Goal: Task Accomplishment & Management: Use online tool/utility

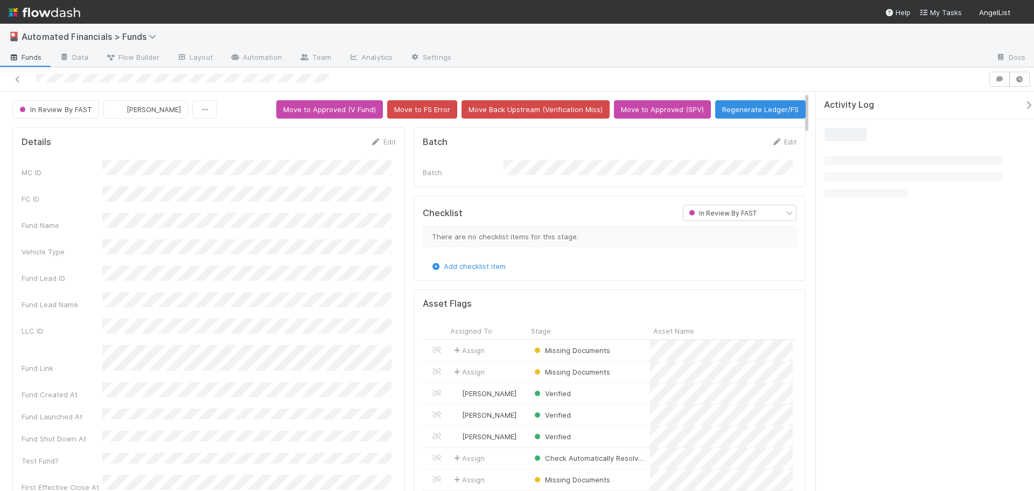
scroll to position [211, 362]
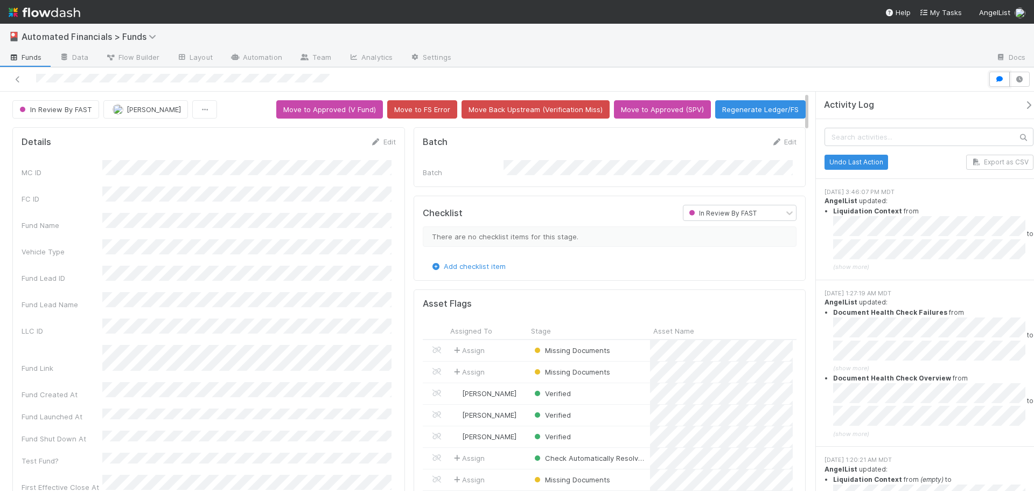
click at [1000, 78] on icon "button" at bounding box center [999, 79] width 11 height 6
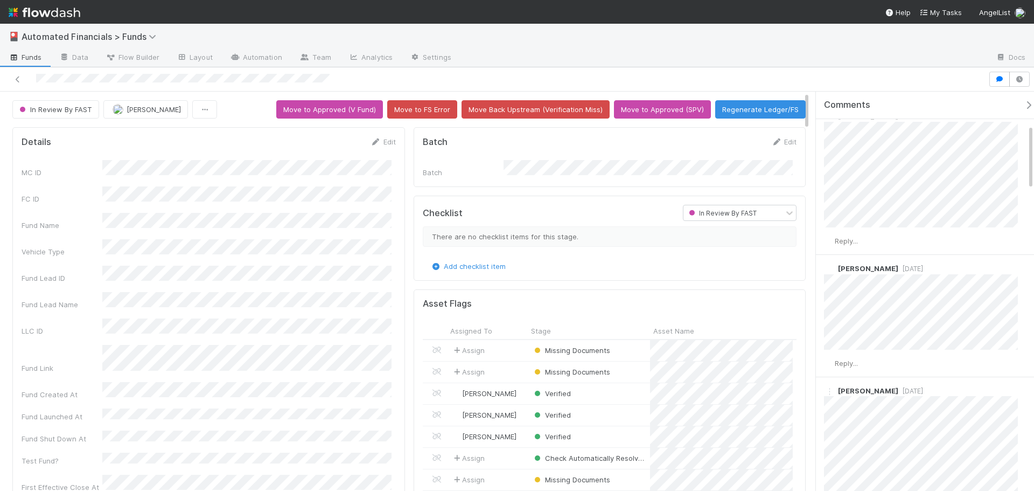
scroll to position [0, 0]
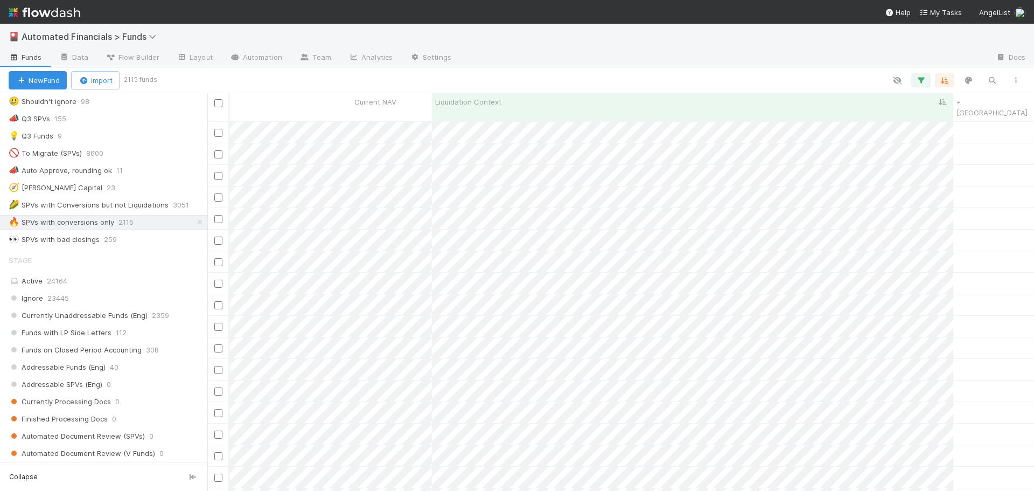
scroll to position [700, 0]
click at [85, 171] on div "📣 Auto Approve, rounding ok" at bounding box center [60, 168] width 103 height 13
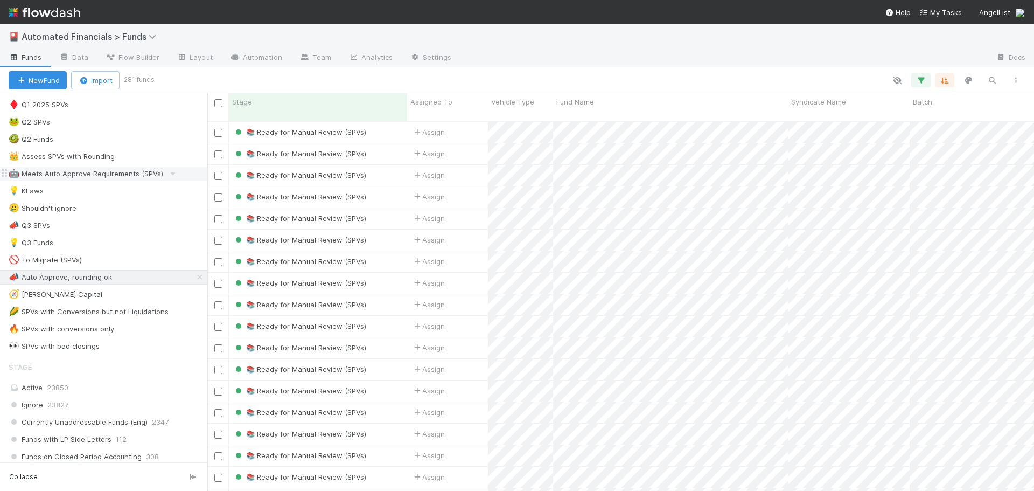
scroll to position [646, 0]
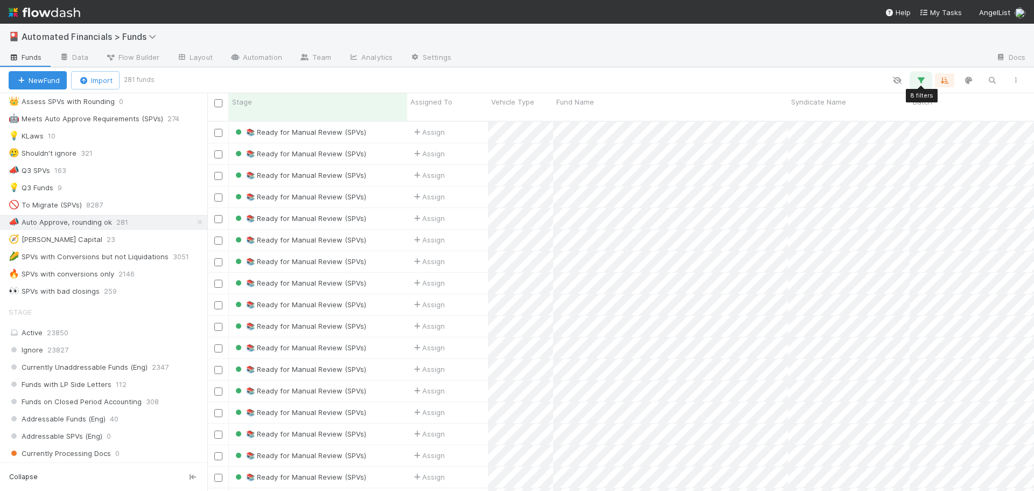
click at [923, 81] on icon "button" at bounding box center [921, 80] width 11 height 10
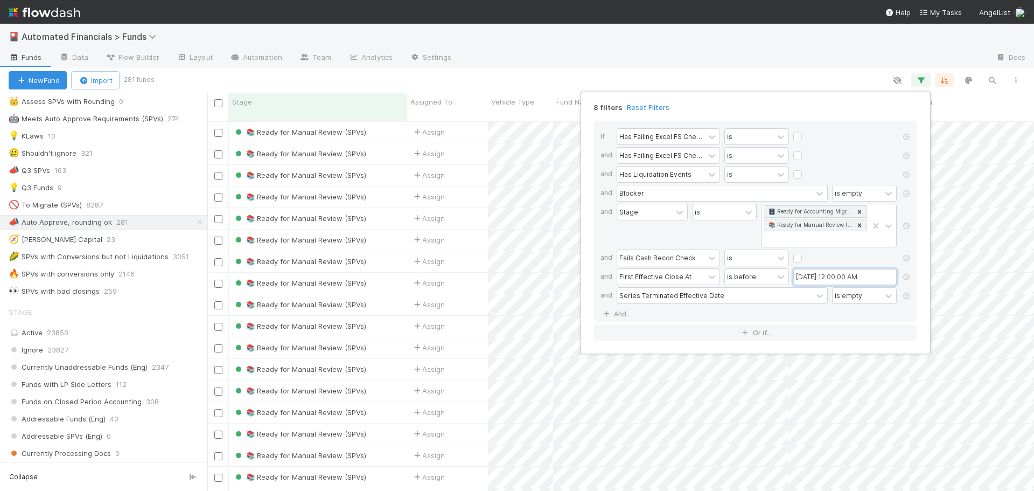
click at [797, 276] on input "[DATE] 12:00:00 AM" at bounding box center [844, 277] width 103 height 16
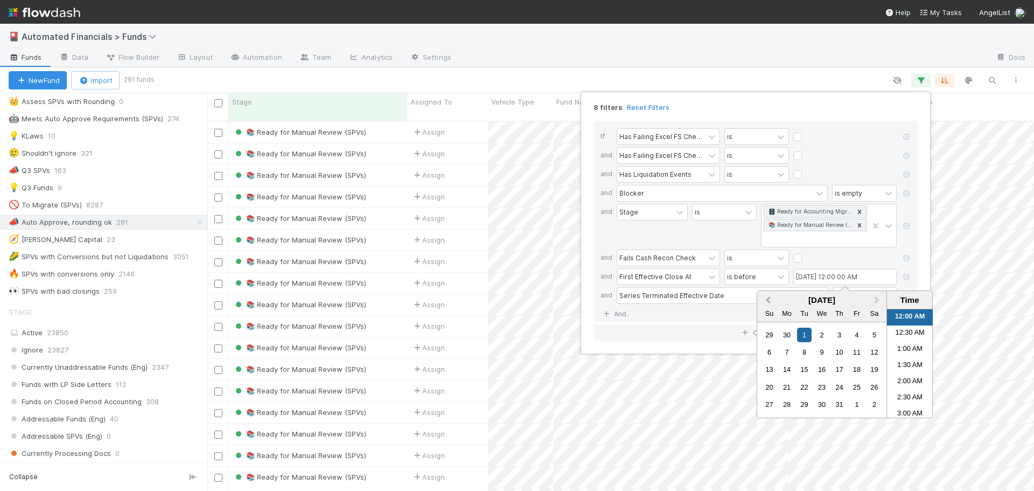
click at [768, 299] on span "Previous Month" at bounding box center [768, 300] width 0 height 12
click at [768, 300] on span "Previous Month" at bounding box center [768, 300] width 0 height 12
click at [806, 333] on div "1" at bounding box center [804, 334] width 15 height 15
type input "[DATE] 12:00:00 AM"
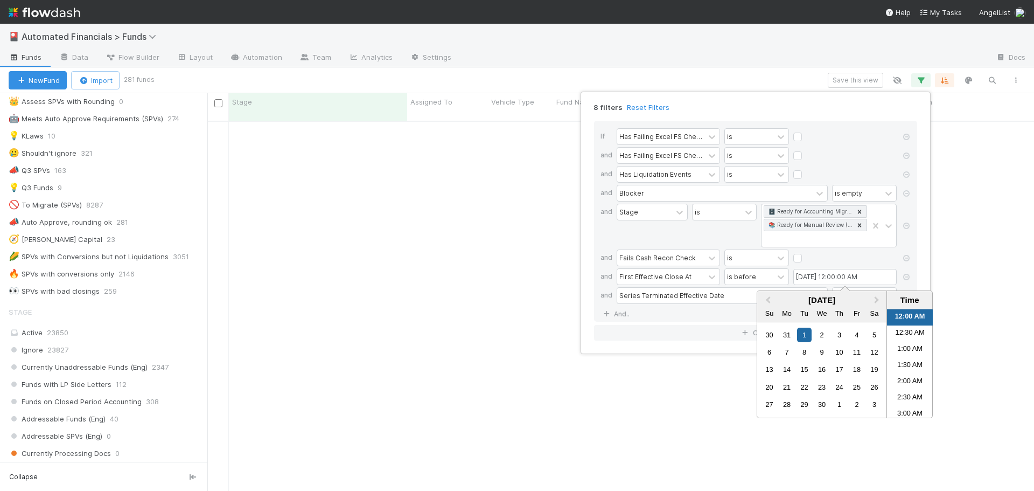
click at [672, 236] on div "Stage" at bounding box center [652, 226] width 71 height 44
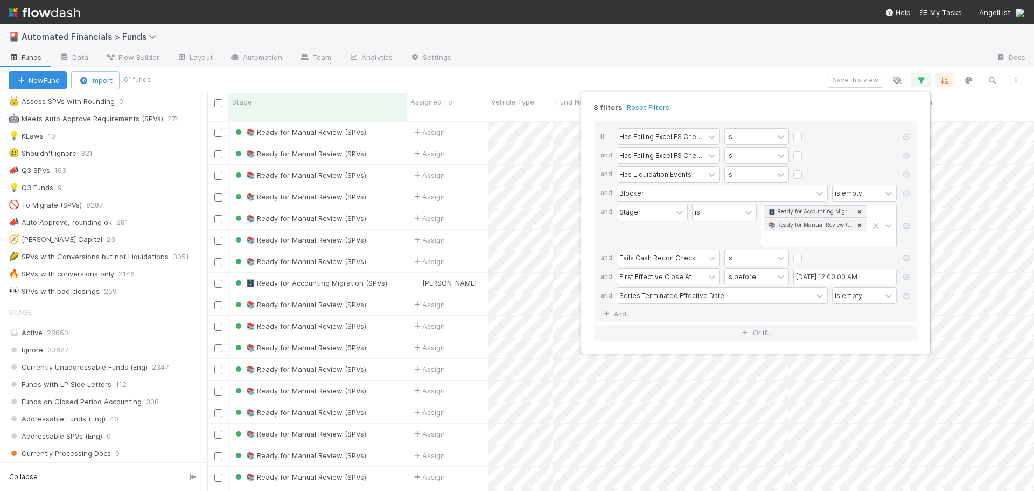
scroll to position [371, 819]
click at [203, 267] on div "8 filters Reset Filters If Has Failing Excel FS Checks Excluding Rounding Toler…" at bounding box center [517, 245] width 1034 height 491
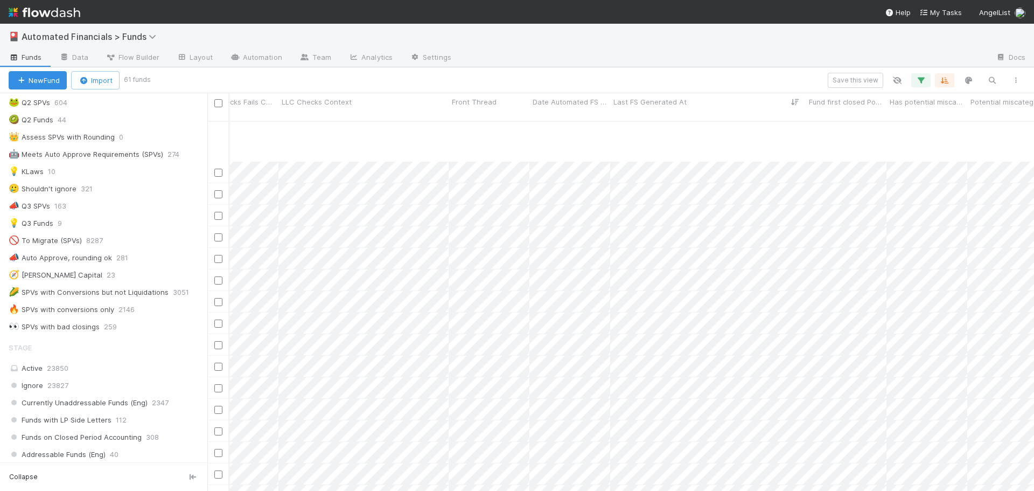
scroll to position [944, 8629]
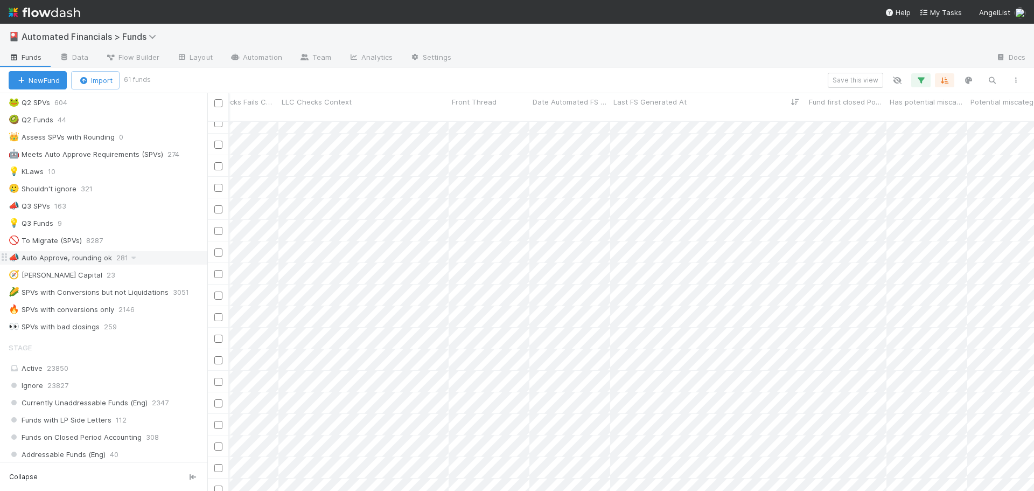
click at [98, 255] on div "📣 Auto Approve, rounding ok" at bounding box center [60, 257] width 103 height 13
click at [923, 81] on icon "button" at bounding box center [921, 80] width 11 height 10
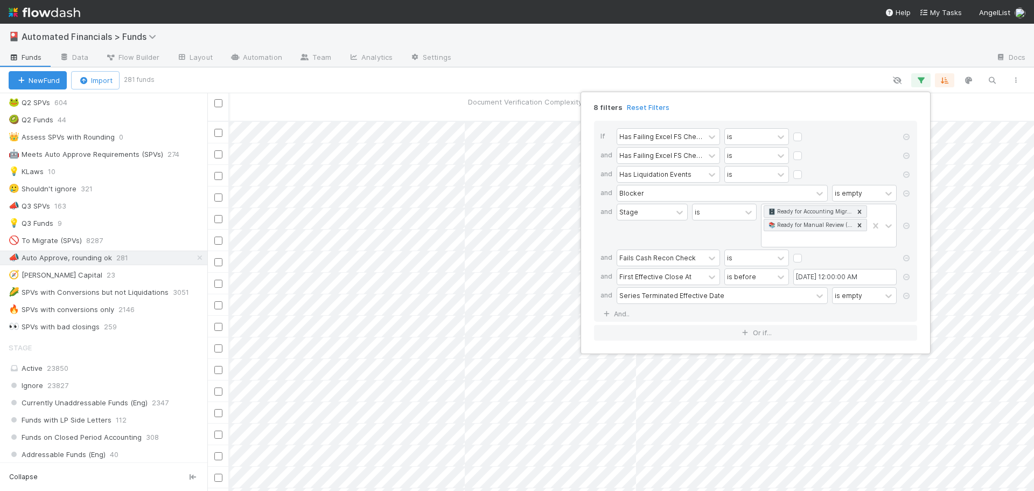
click at [442, 83] on div "8 filters Reset Filters If Has Failing Excel FS Checks Excluding Rounding Toler…" at bounding box center [517, 245] width 1034 height 491
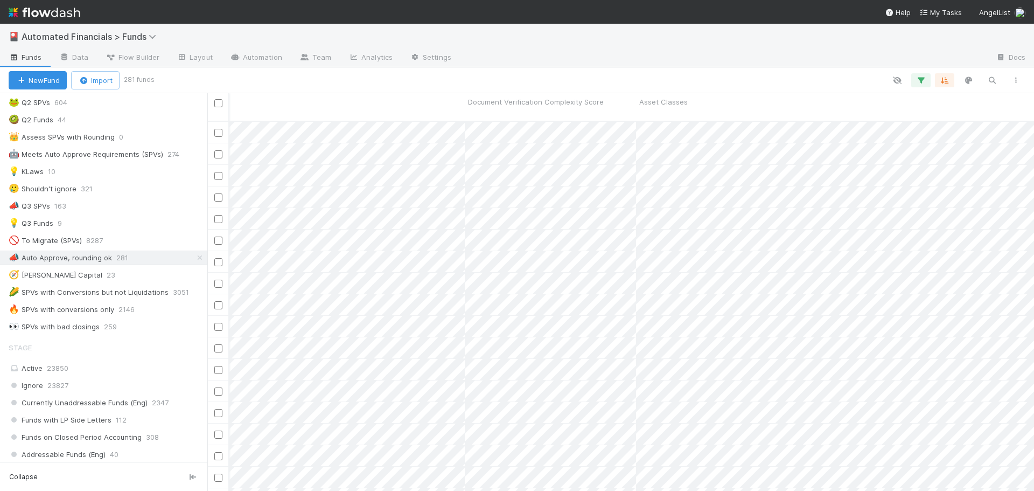
scroll to position [0, 4698]
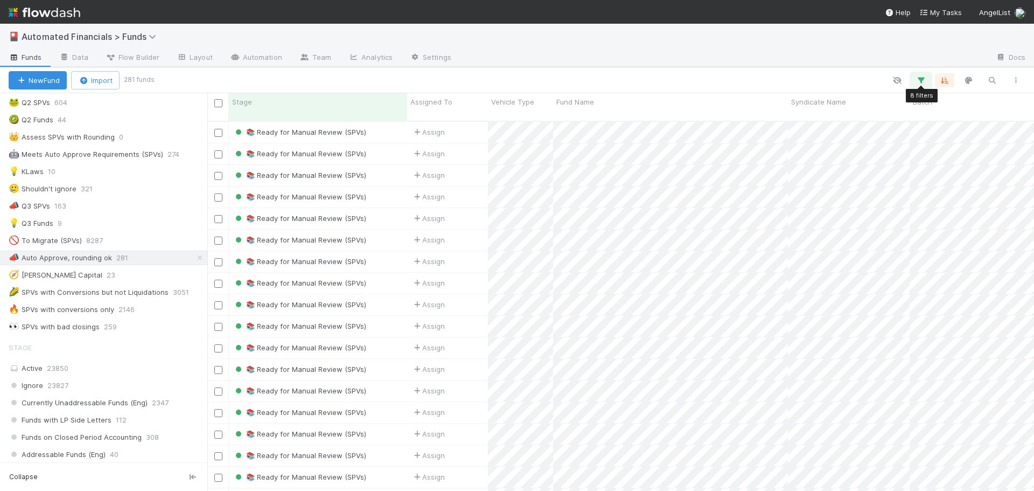
click at [924, 84] on icon "button" at bounding box center [921, 80] width 11 height 10
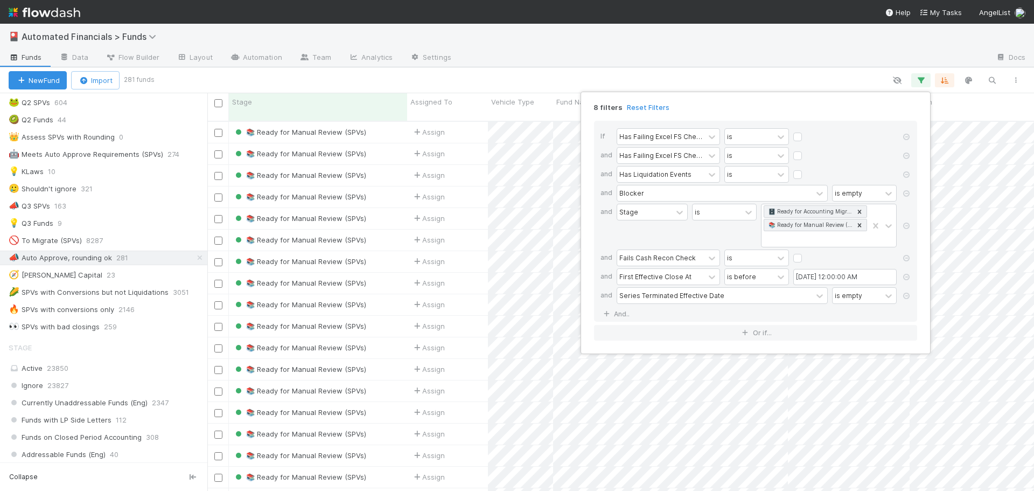
click at [720, 78] on div "8 filters Reset Filters If Has Failing Excel FS Checks Excluding Rounding Toler…" at bounding box center [517, 245] width 1034 height 491
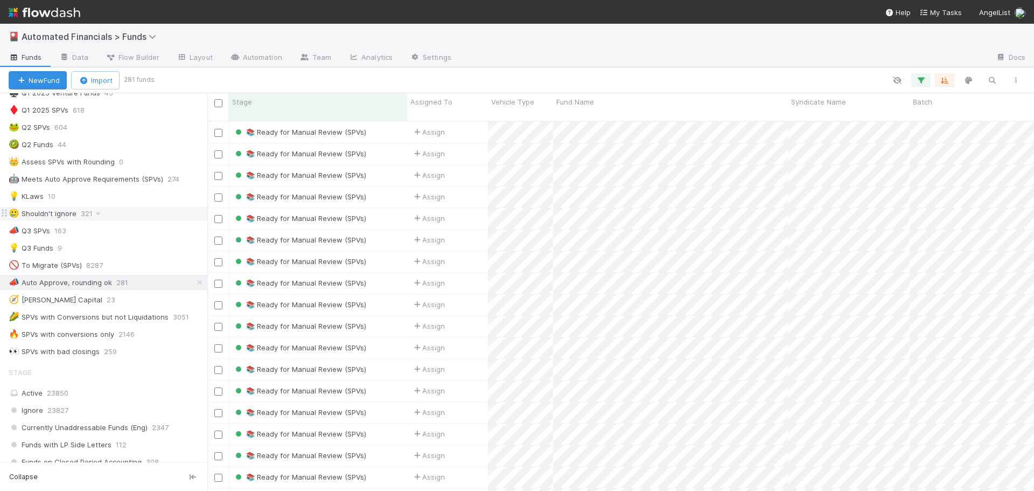
scroll to position [557, 0]
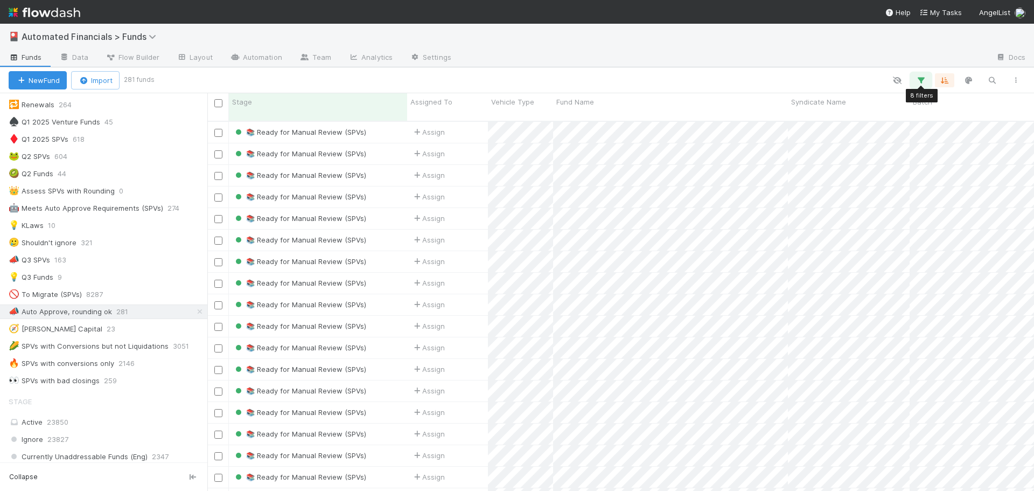
click at [924, 83] on icon "button" at bounding box center [921, 80] width 11 height 10
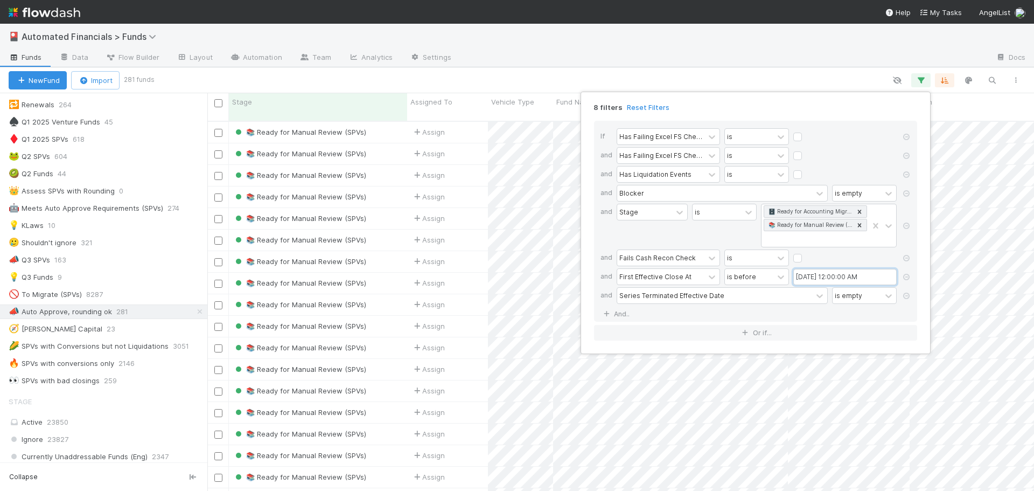
click at [802, 278] on input "[DATE] 12:00:00 AM" at bounding box center [844, 277] width 103 height 16
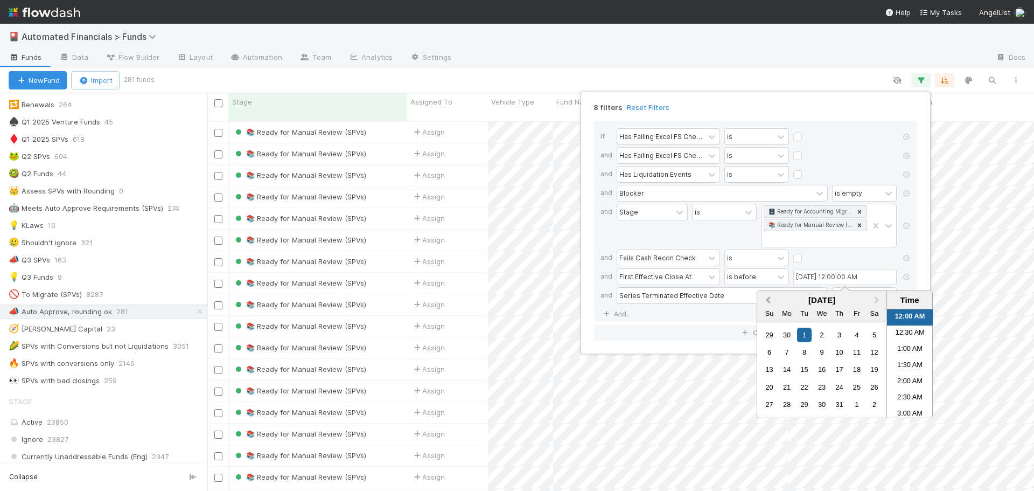
click at [766, 297] on button "Previous Month" at bounding box center [766, 300] width 17 height 17
click at [766, 298] on button "Previous Month" at bounding box center [766, 300] width 17 height 17
click at [768, 301] on span "Previous Month" at bounding box center [768, 300] width 0 height 12
click at [804, 336] on div "1" at bounding box center [804, 334] width 15 height 15
type input "[DATE] 12:00:00 AM"
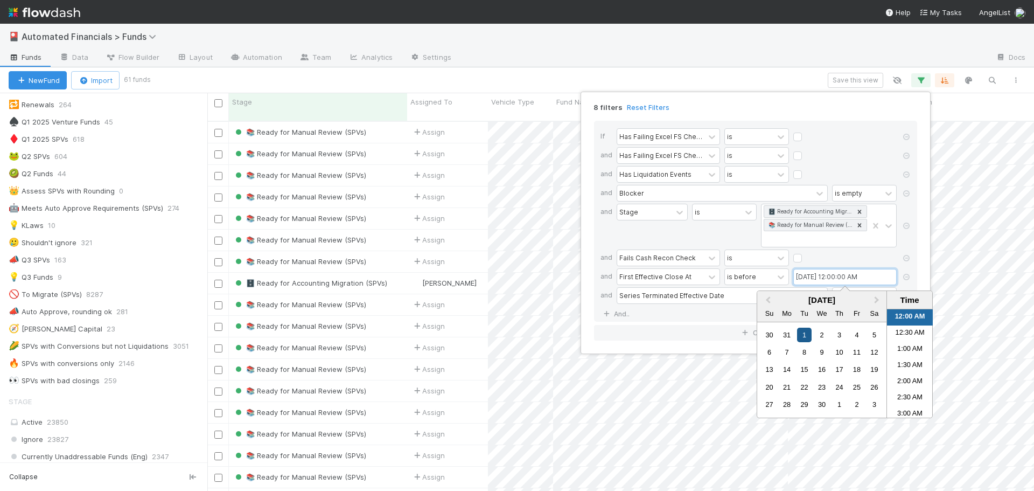
scroll to position [371, 819]
click at [641, 80] on div "8 filters Reset Filters If Has Failing Excel FS Checks Excluding Rounding Toler…" at bounding box center [517, 245] width 1034 height 491
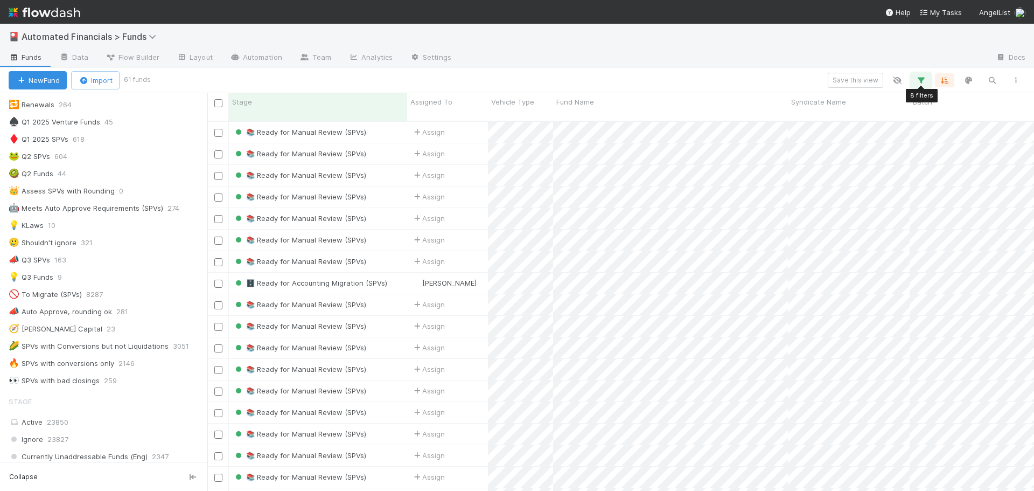
click at [919, 80] on icon "button" at bounding box center [921, 80] width 11 height 10
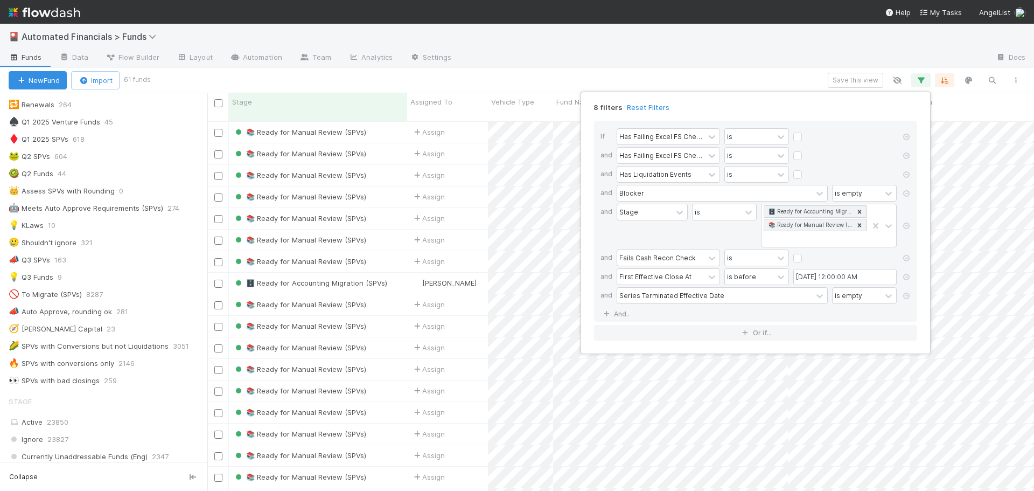
click at [205, 252] on div "8 filters Reset Filters If Has Failing Excel FS Checks Excluding Rounding Toler…" at bounding box center [517, 245] width 1034 height 491
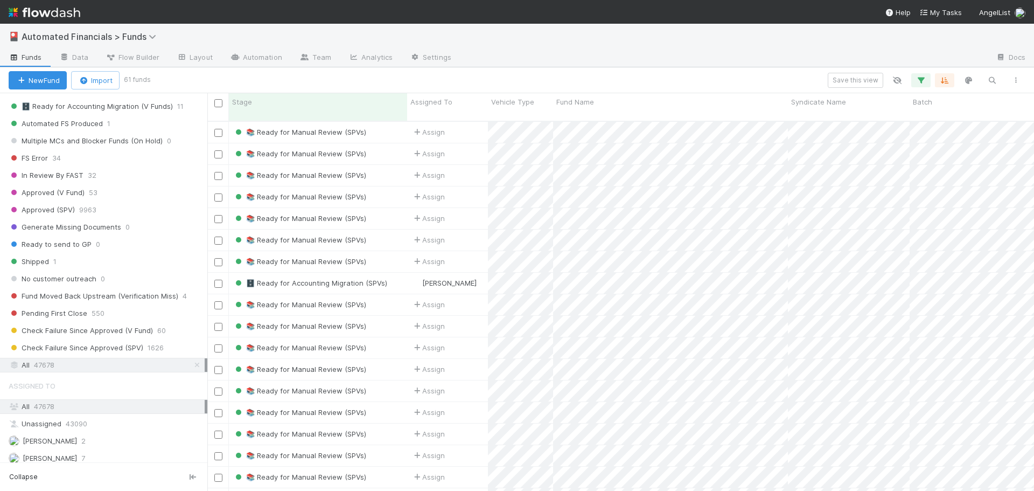
scroll to position [1286, 0]
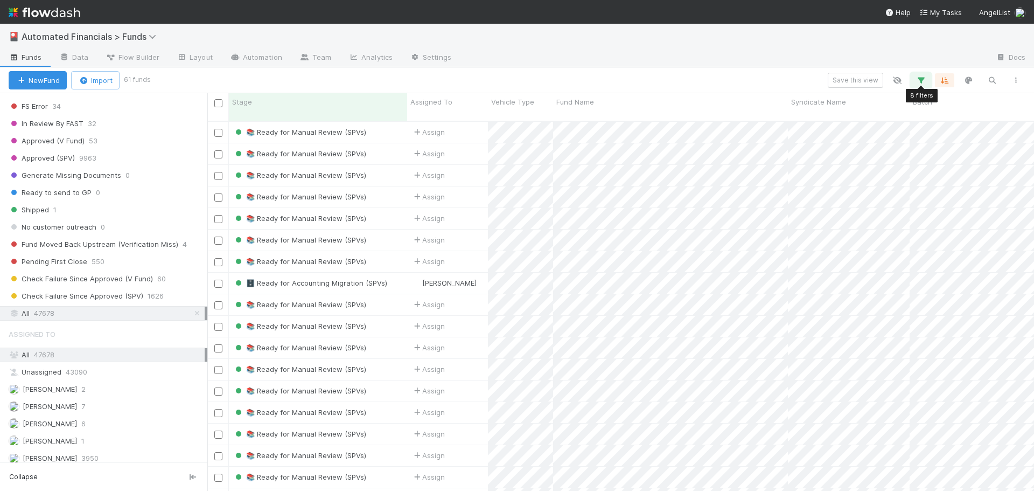
click at [919, 81] on icon "button" at bounding box center [921, 80] width 11 height 10
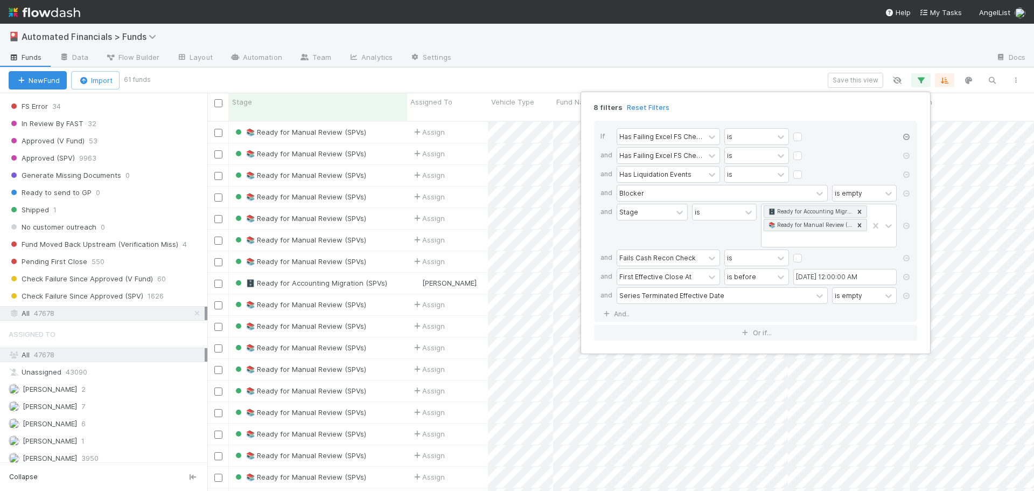
click at [907, 138] on icon at bounding box center [906, 137] width 11 height 6
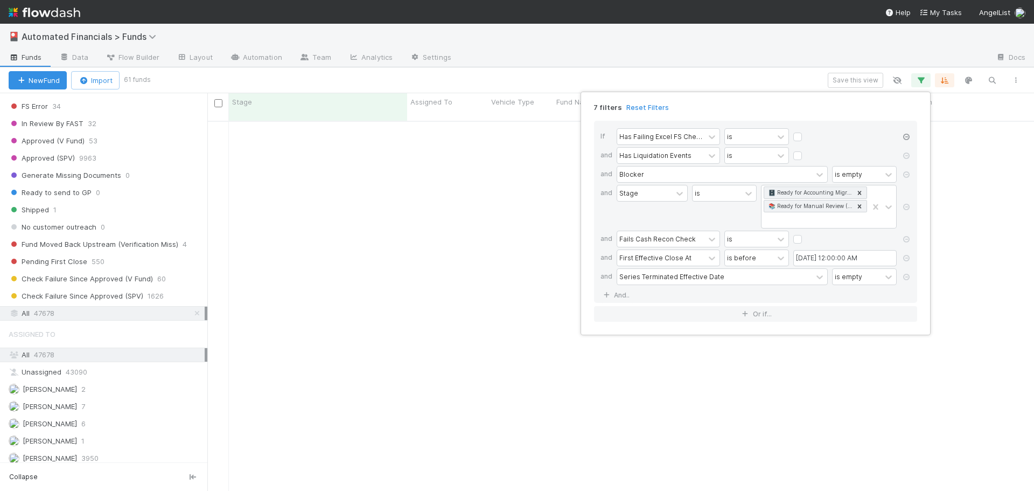
click at [907, 138] on icon at bounding box center [906, 137] width 11 height 6
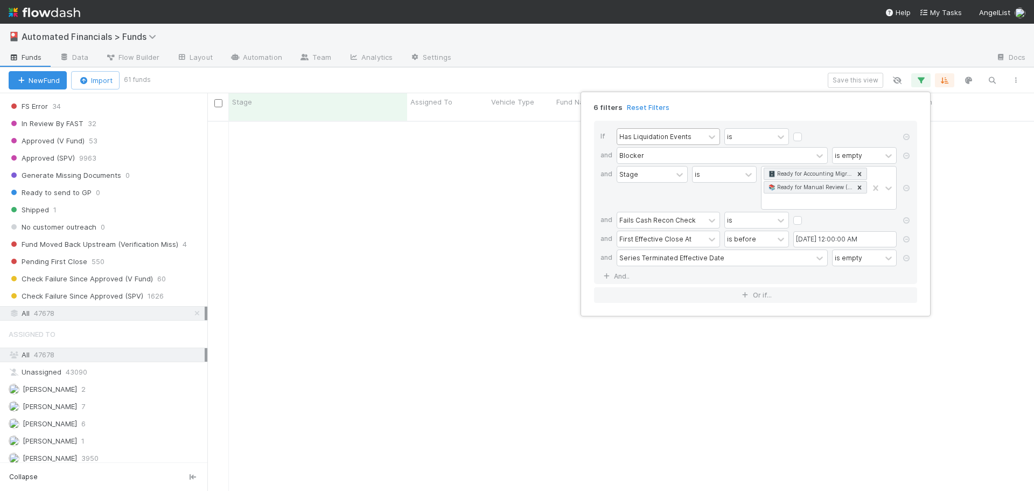
click at [650, 141] on div "Has Liquidation Events" at bounding box center [655, 136] width 72 height 10
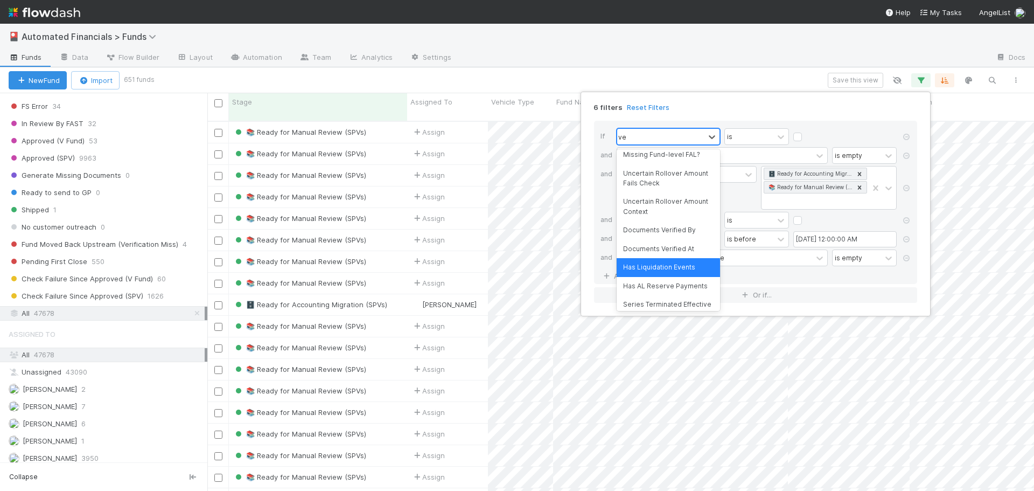
scroll to position [5, 0]
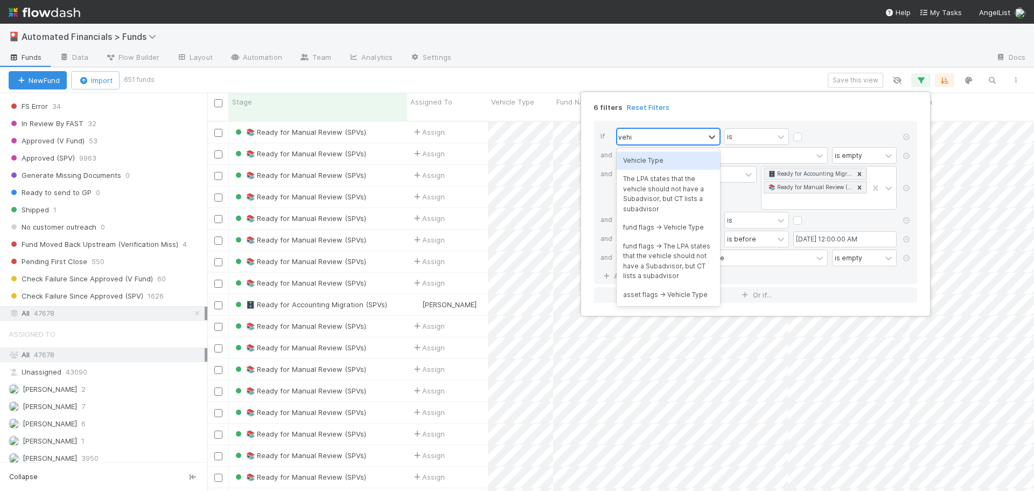
type input "vehic"
click at [655, 153] on div "Vehicle Type" at bounding box center [668, 160] width 103 height 18
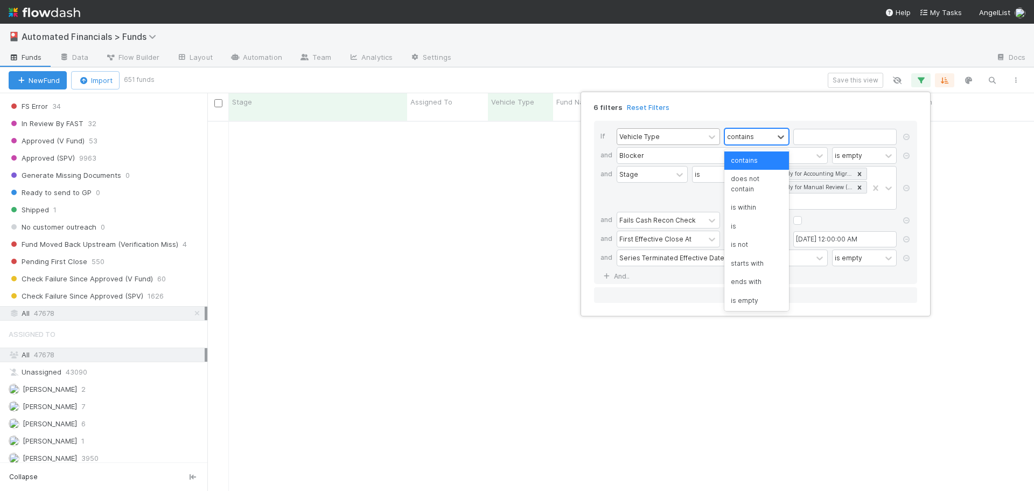
click at [767, 138] on div "contains" at bounding box center [749, 137] width 48 height 16
click at [755, 227] on div "is" at bounding box center [756, 226] width 65 height 18
click at [821, 139] on input "text" at bounding box center [844, 137] width 103 height 16
type input "SPV"
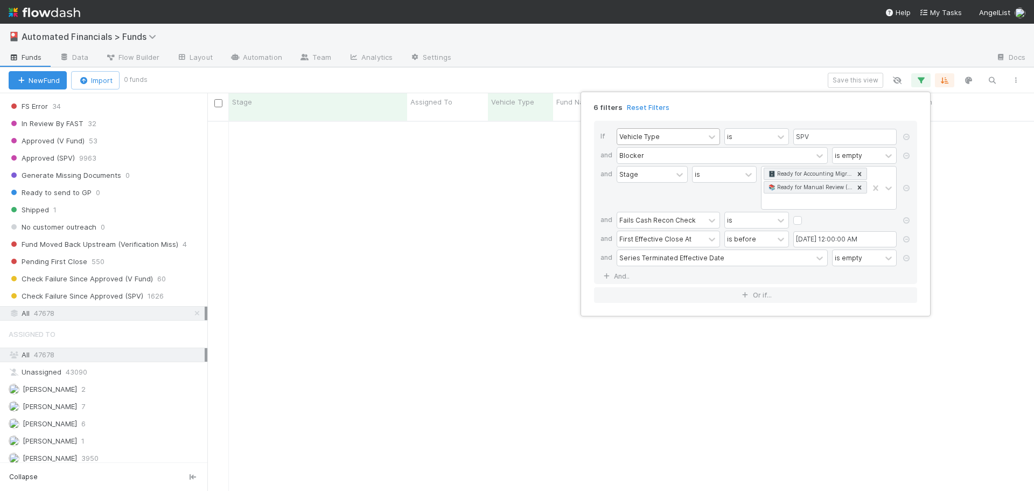
click at [749, 94] on div "6 filters Reset Filters If Vehicle Type is SPV and Blocker is empty and Stage i…" at bounding box center [756, 204] width 350 height 225
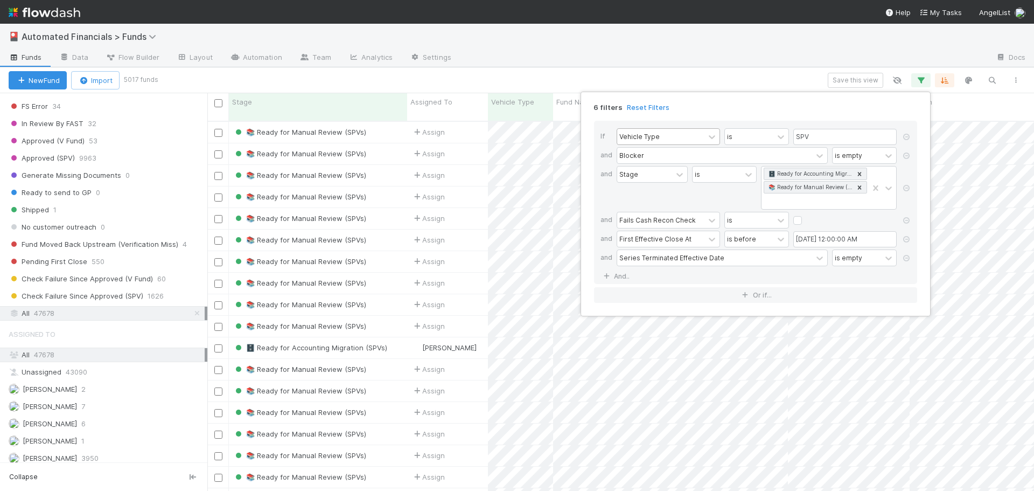
scroll to position [371, 819]
click at [908, 156] on icon at bounding box center [906, 155] width 11 height 6
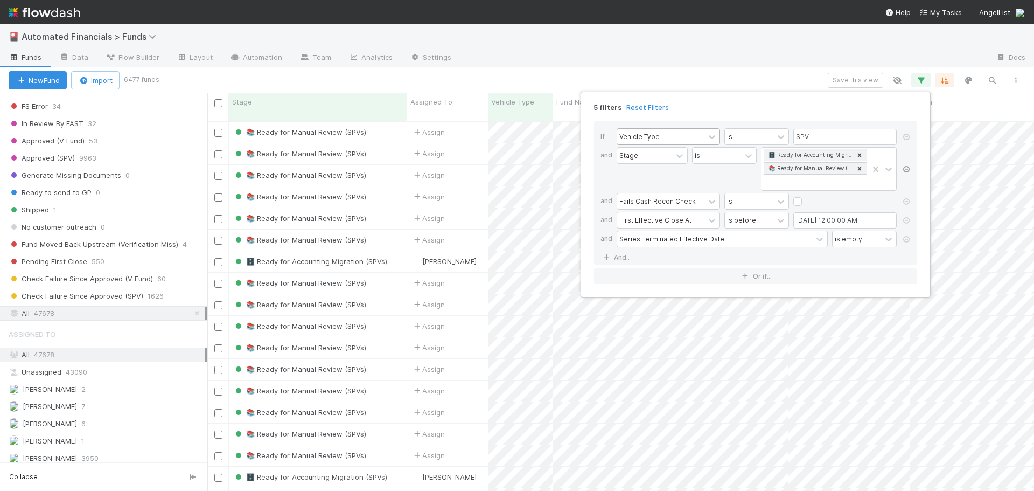
click at [908, 170] on icon at bounding box center [906, 169] width 11 height 6
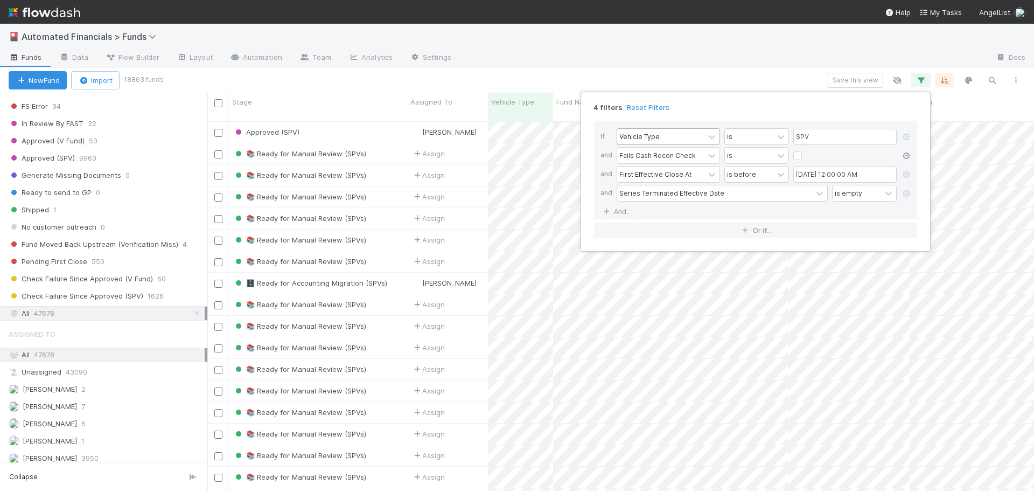
click at [906, 157] on icon at bounding box center [906, 155] width 11 height 6
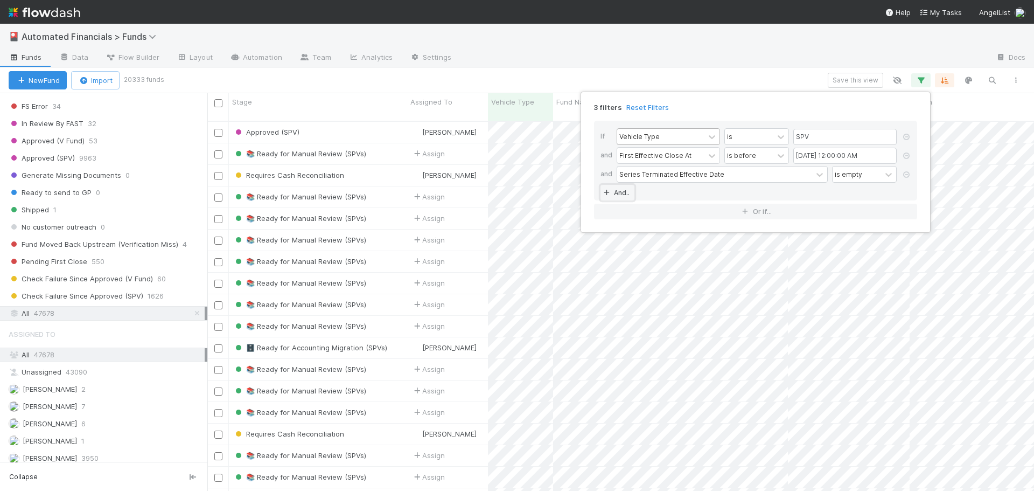
click at [625, 193] on link "And.." at bounding box center [617, 193] width 34 height 16
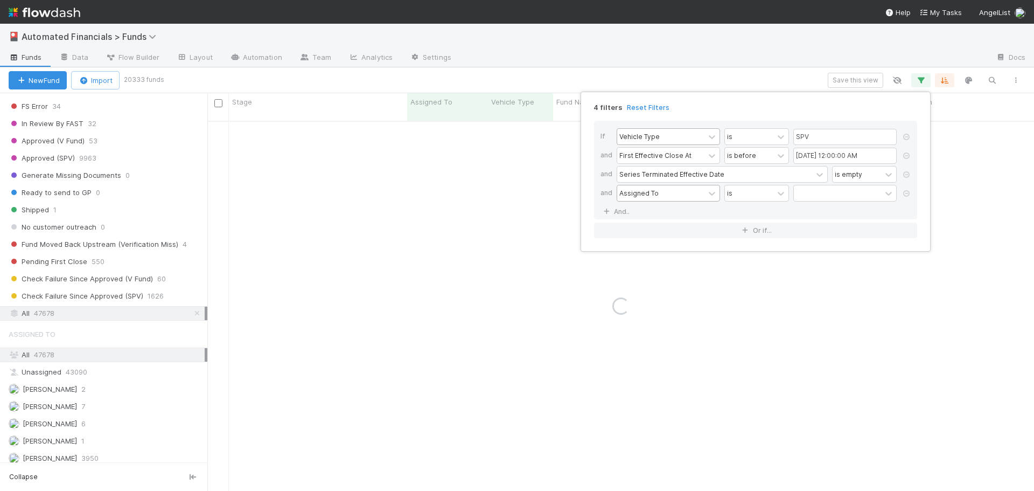
click at [631, 193] on div "Assigned To" at bounding box center [638, 193] width 39 height 10
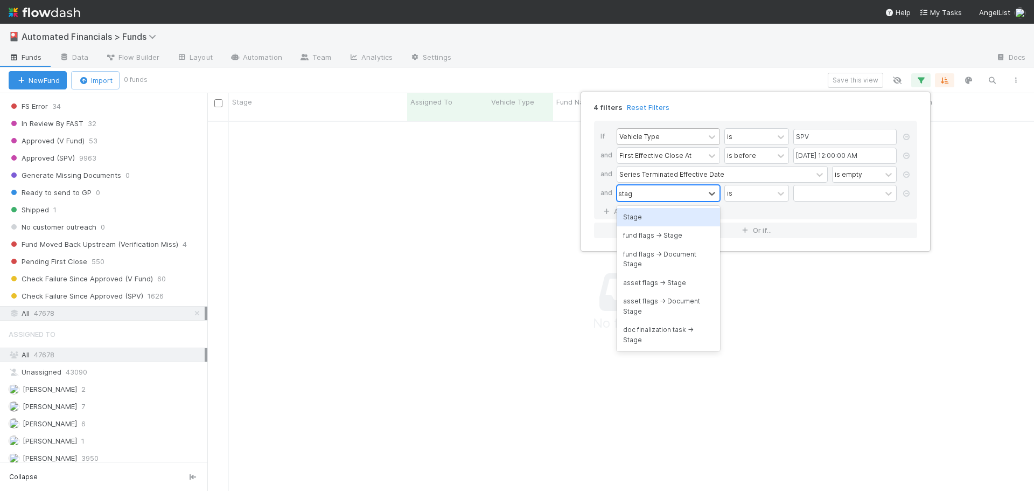
type input "stage"
click at [647, 218] on div "Stage" at bounding box center [668, 217] width 103 height 18
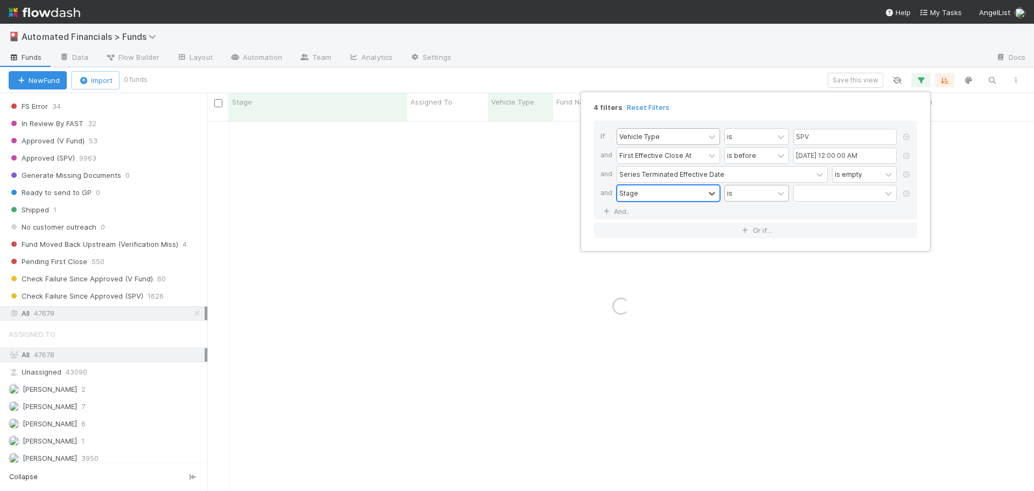
click at [747, 197] on div "is" at bounding box center [749, 193] width 48 height 16
click at [749, 234] on div "is not" at bounding box center [756, 235] width 65 height 18
click at [823, 192] on div at bounding box center [837, 193] width 87 height 16
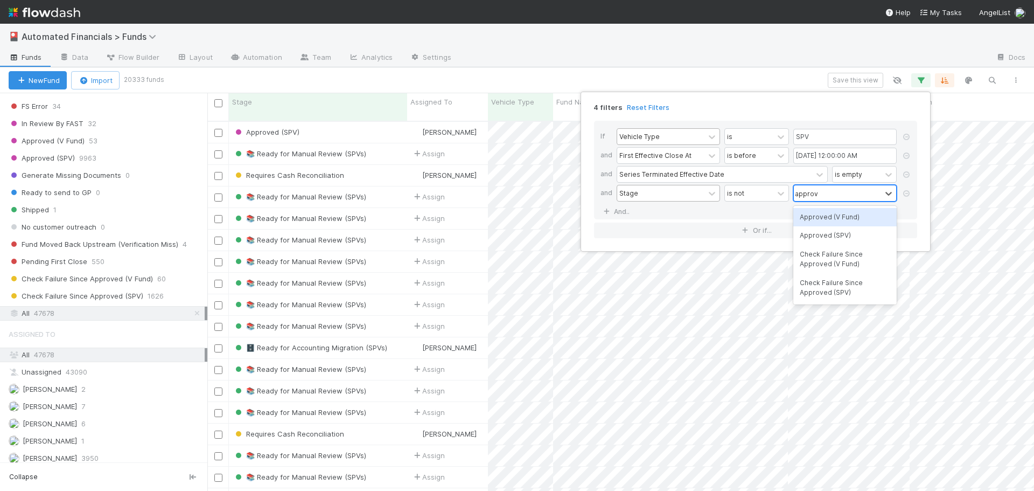
type input "approve"
click at [825, 234] on div "Approved (SPV)" at bounding box center [844, 235] width 103 height 18
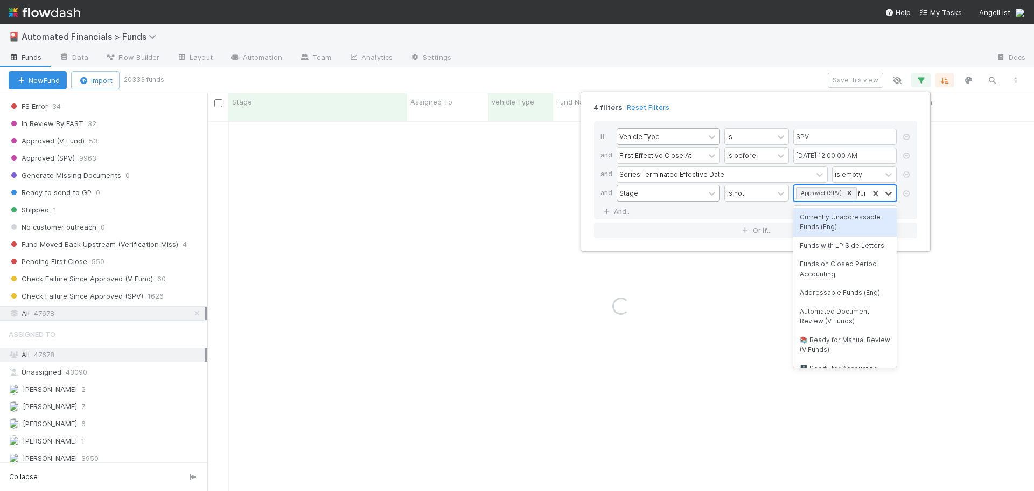
type input "funds on"
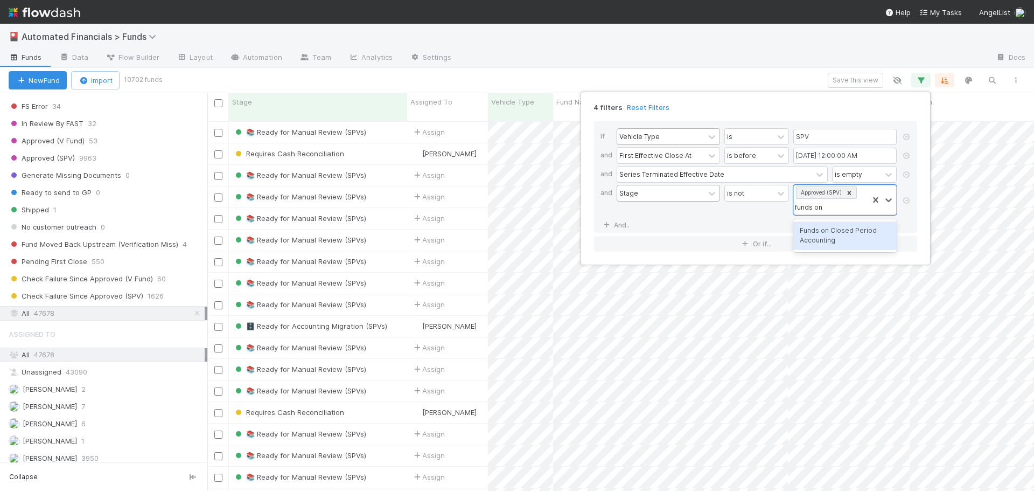
click at [849, 230] on div "Funds on Closed Period Accounting" at bounding box center [844, 235] width 103 height 29
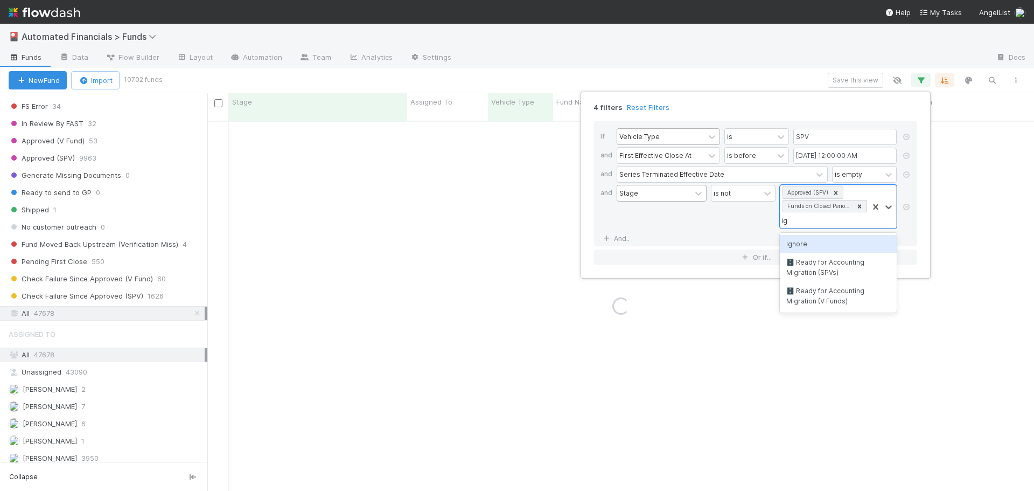
type input "ignore"
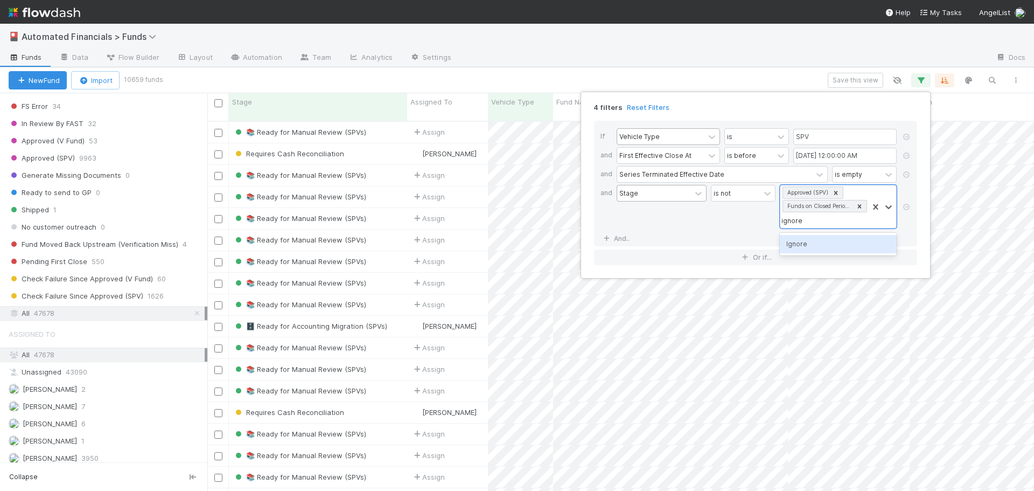
click at [809, 248] on div "Ignore" at bounding box center [838, 244] width 117 height 18
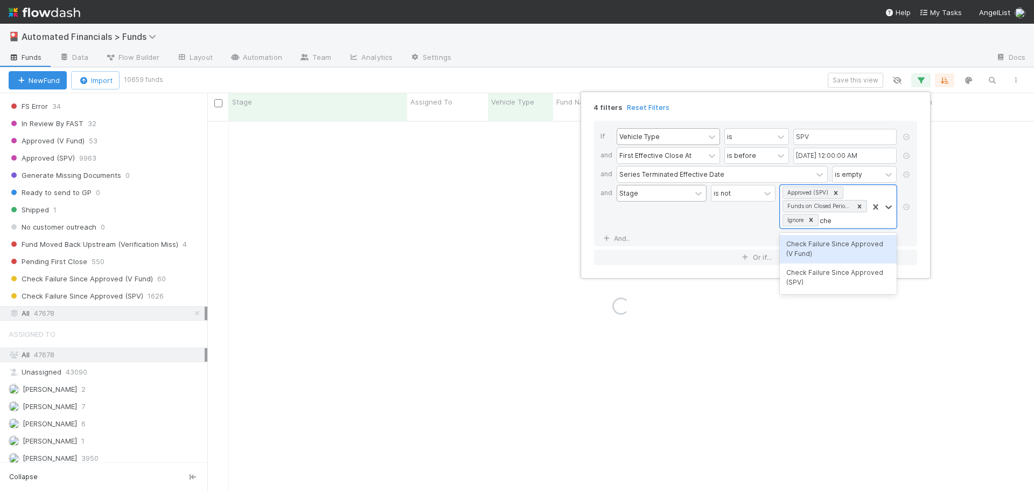
type input "check fail"
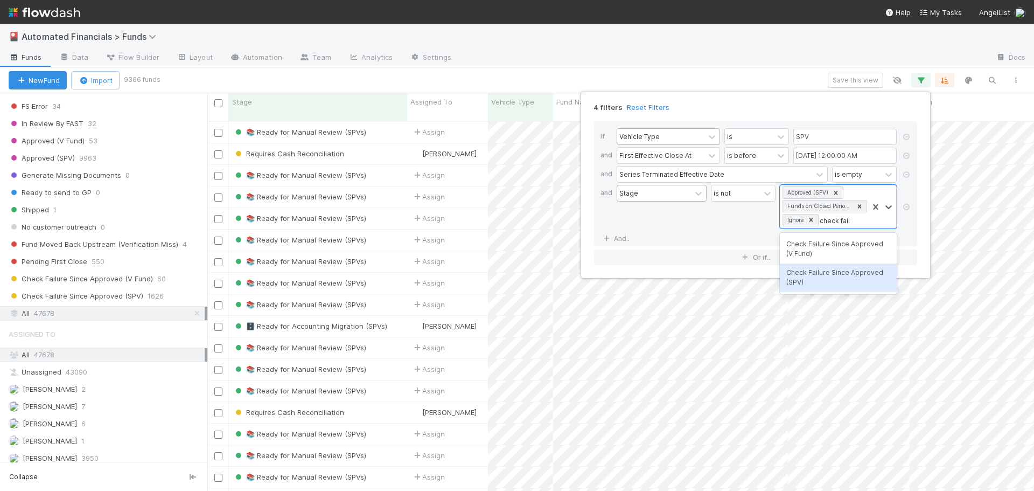
click at [816, 278] on div "Check Failure Since Approved (SPV)" at bounding box center [838, 277] width 117 height 29
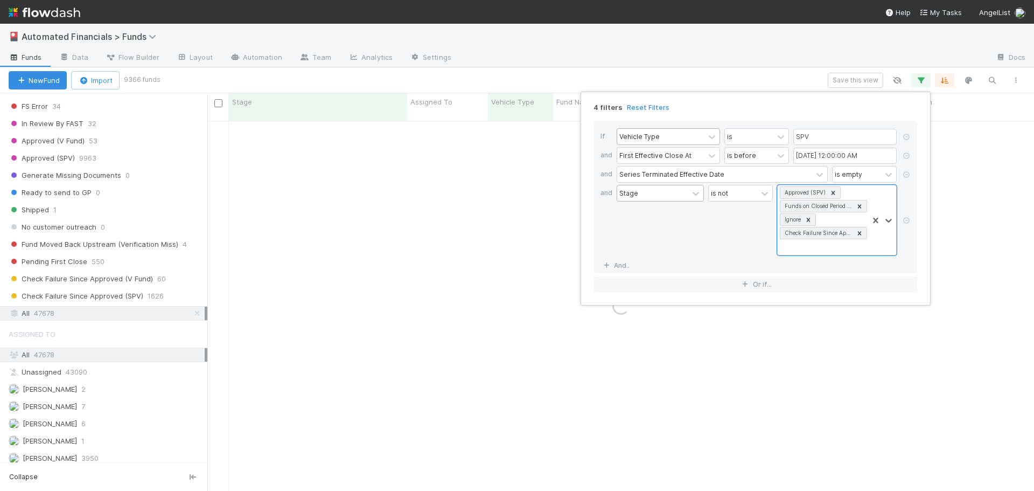
click at [730, 242] on div "is not" at bounding box center [740, 220] width 65 height 71
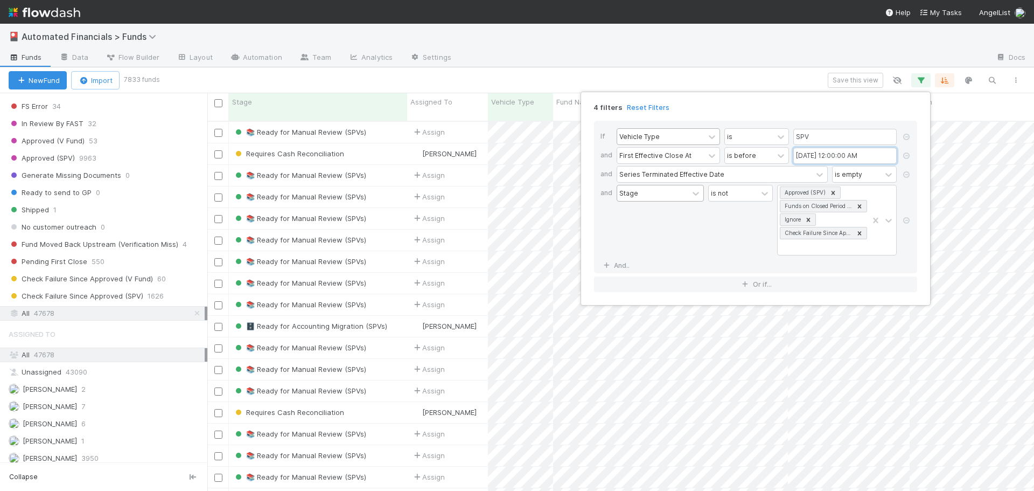
click at [801, 156] on input "[DATE] 12:00:00 AM" at bounding box center [844, 156] width 103 height 16
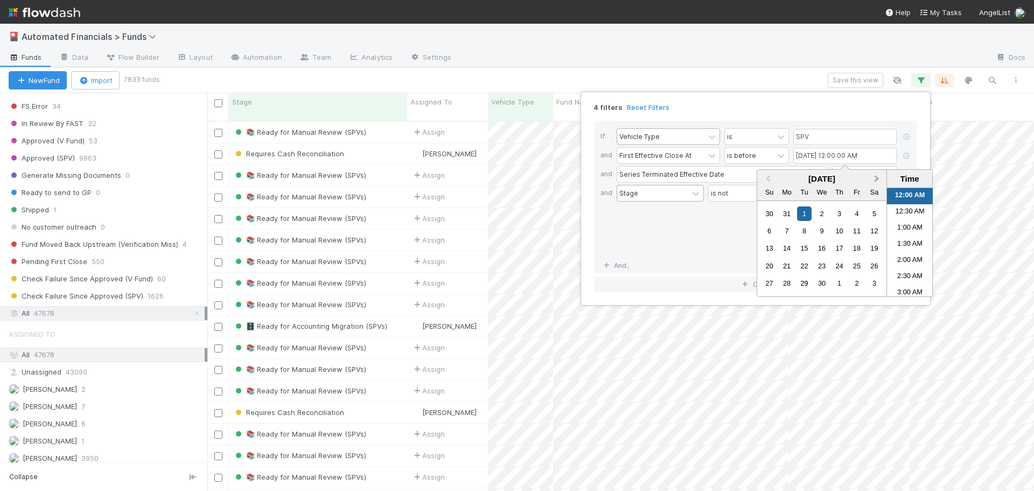
click at [877, 177] on span "Next Month" at bounding box center [877, 179] width 0 height 12
click at [767, 215] on div "1" at bounding box center [769, 213] width 15 height 15
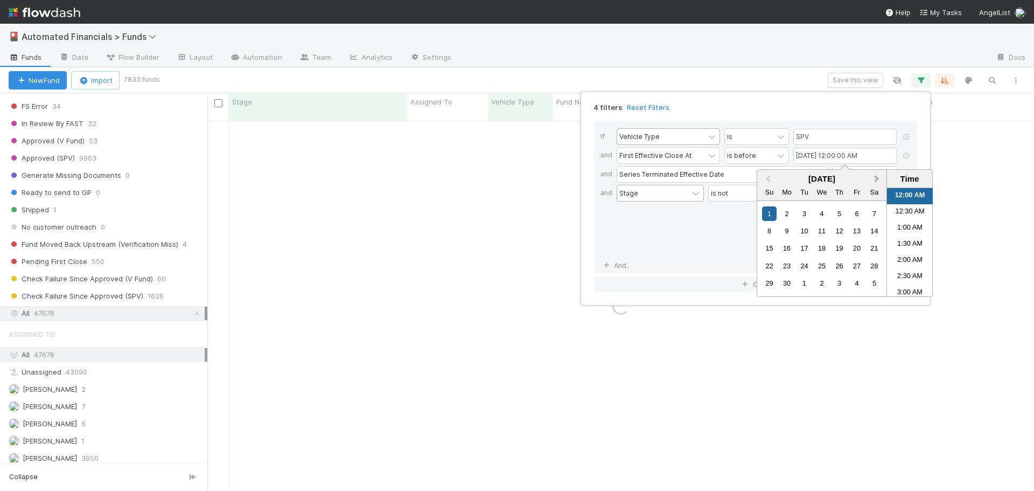
click at [877, 179] on span "Next Month" at bounding box center [877, 179] width 0 height 12
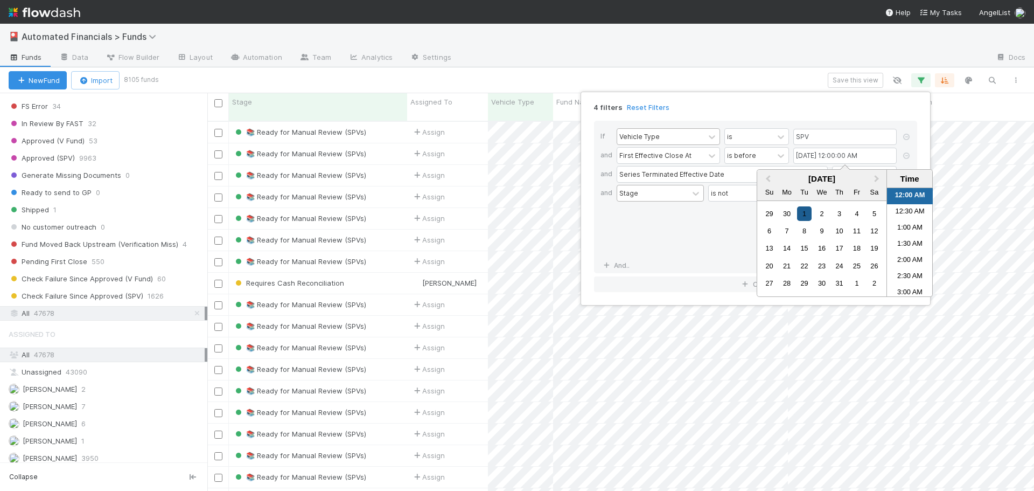
click at [802, 214] on div "1" at bounding box center [804, 213] width 15 height 15
click at [704, 259] on div "If Vehicle Type is SPV and First Effective Close At is before [DATE] 12:00:00 A…" at bounding box center [755, 197] width 323 height 152
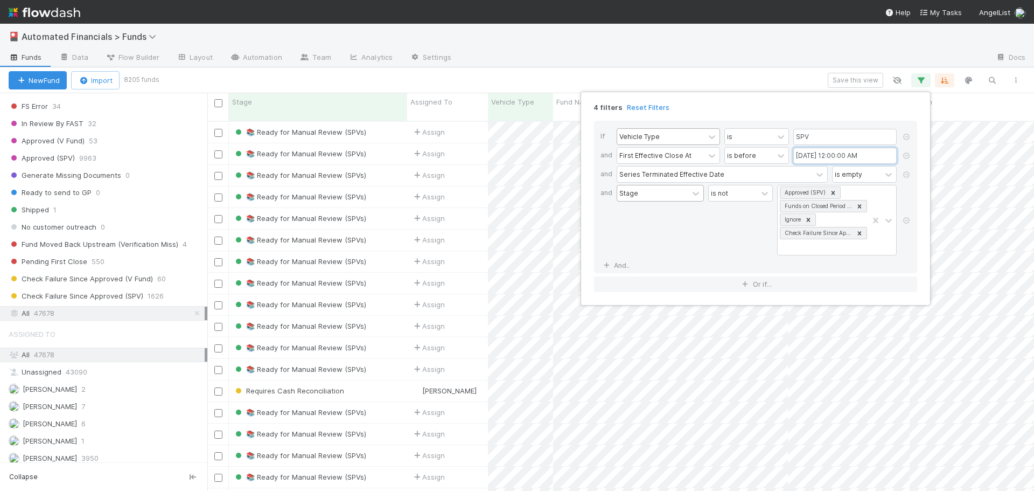
click at [799, 155] on input "[DATE] 12:00:00 AM" at bounding box center [844, 156] width 103 height 16
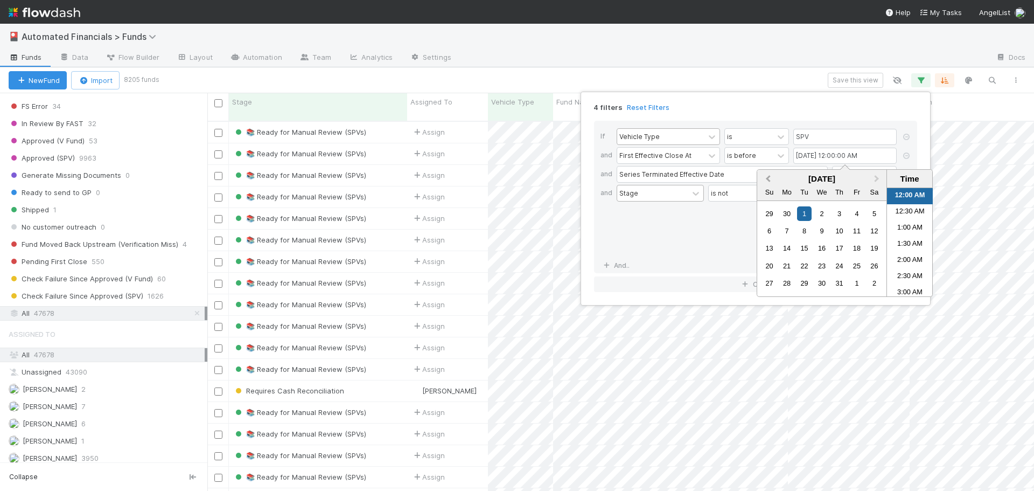
click at [768, 178] on span "Previous Month" at bounding box center [768, 179] width 0 height 12
click at [804, 213] on div "1" at bounding box center [804, 213] width 15 height 15
type input "[DATE] 12:00:00 AM"
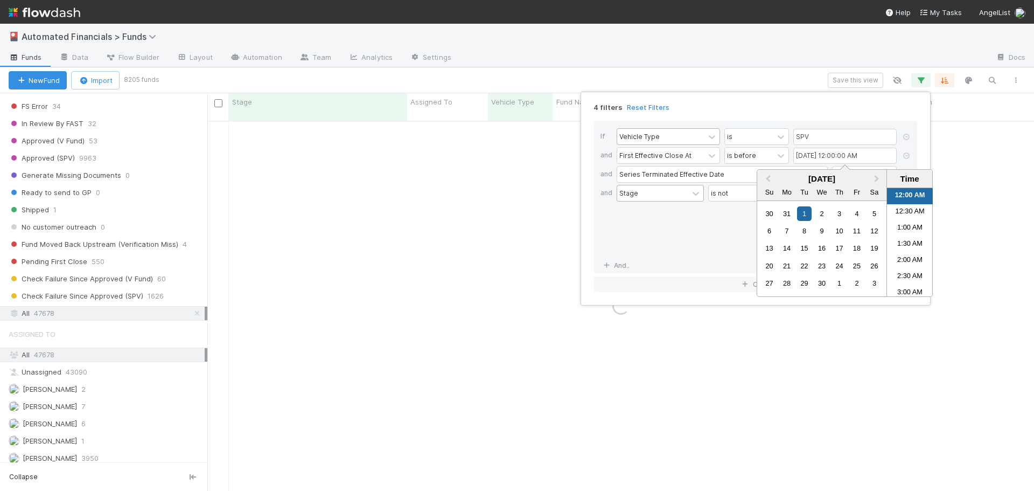
click at [722, 229] on div "is not" at bounding box center [740, 220] width 65 height 71
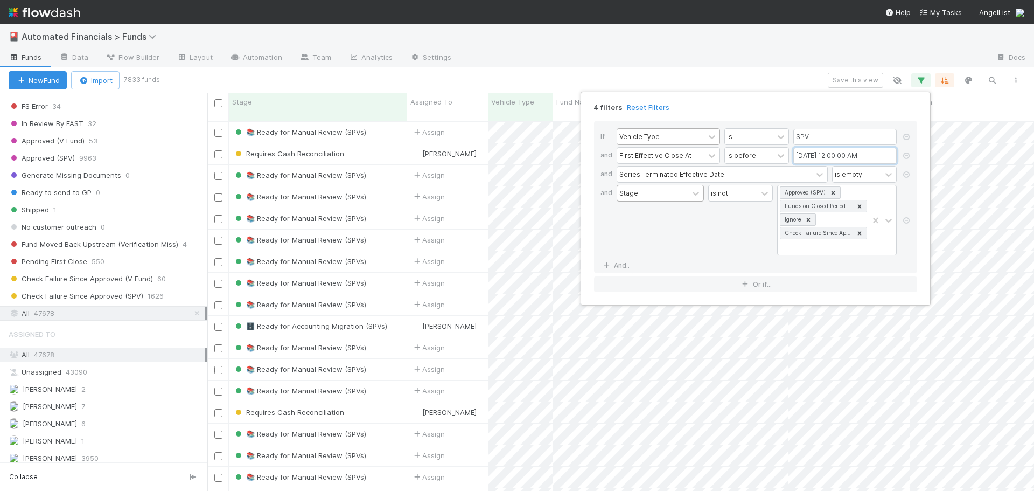
click at [802, 153] on input "[DATE] 12:00:00 AM" at bounding box center [844, 156] width 103 height 16
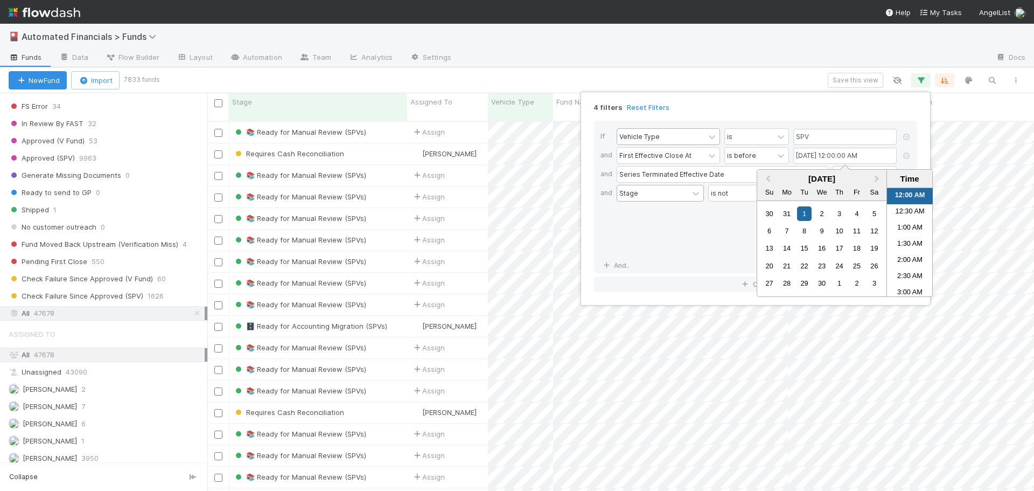
click at [786, 106] on div "4 filters Reset Filters" at bounding box center [755, 104] width 340 height 16
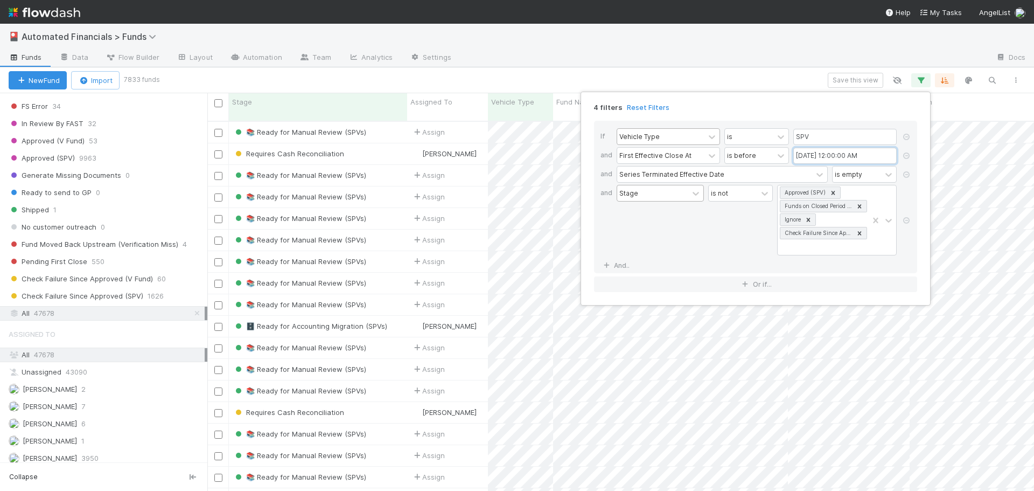
click at [804, 157] on input "[DATE] 12:00:00 AM" at bounding box center [844, 156] width 103 height 16
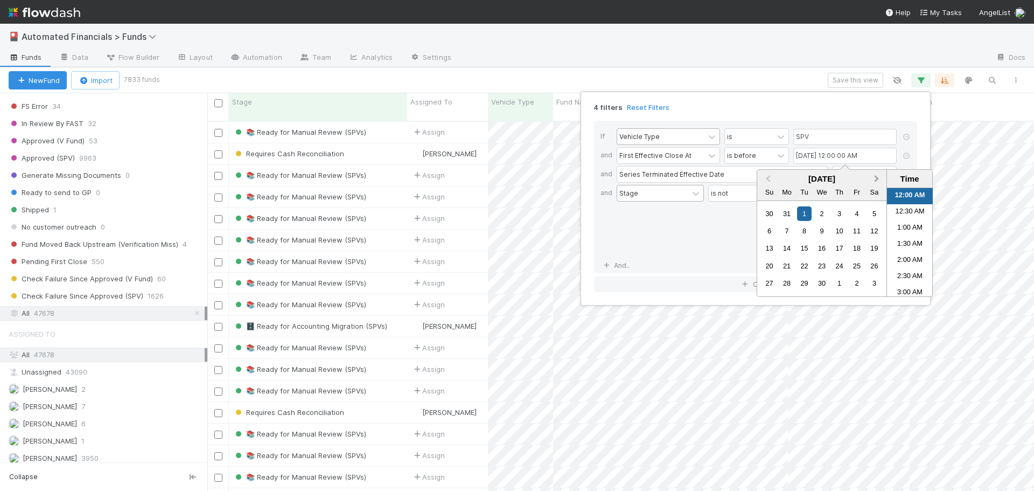
click at [877, 179] on span "Next Month" at bounding box center [877, 179] width 0 height 12
click at [768, 178] on span "Previous Month" at bounding box center [768, 179] width 0 height 12
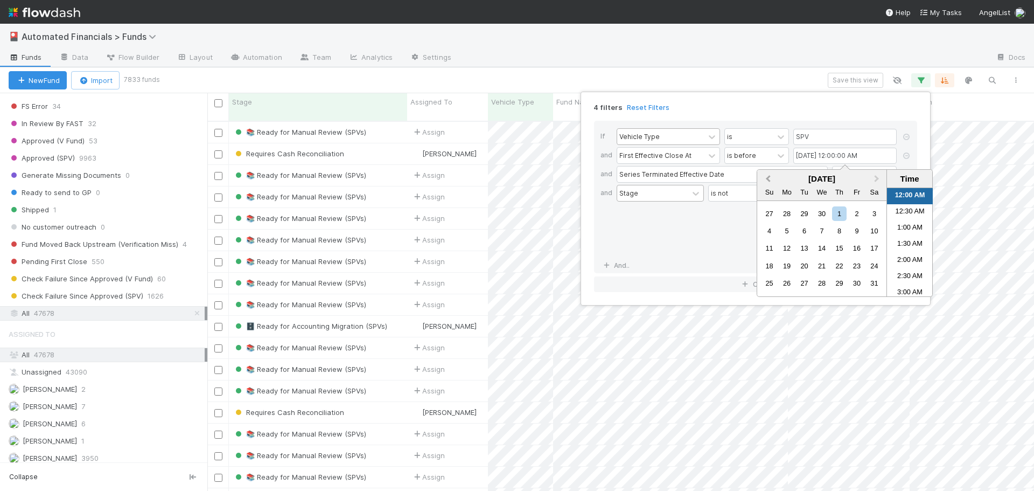
click at [768, 181] on span "Previous Month" at bounding box center [768, 179] width 0 height 12
click at [805, 215] on div "1" at bounding box center [804, 213] width 15 height 15
click at [727, 246] on div "is not" at bounding box center [740, 220] width 65 height 71
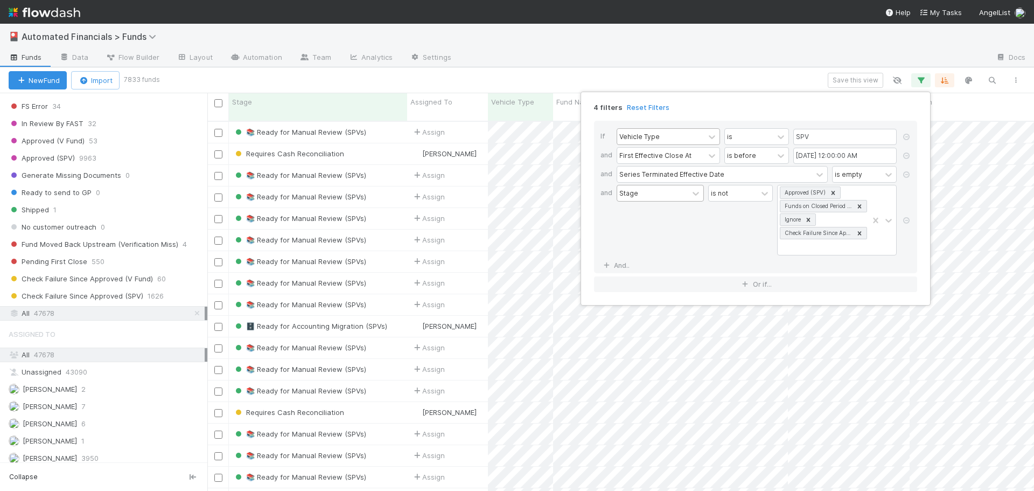
click at [725, 78] on div "4 filters Reset Filters If Vehicle Type is SPV and First Effective Close At is …" at bounding box center [517, 245] width 1034 height 491
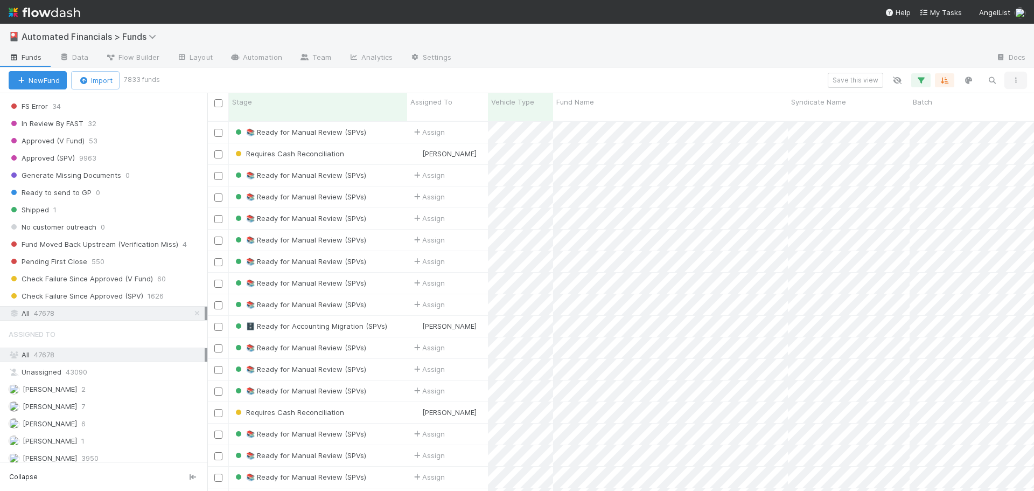
click at [1022, 76] on button "button" at bounding box center [1015, 80] width 19 height 14
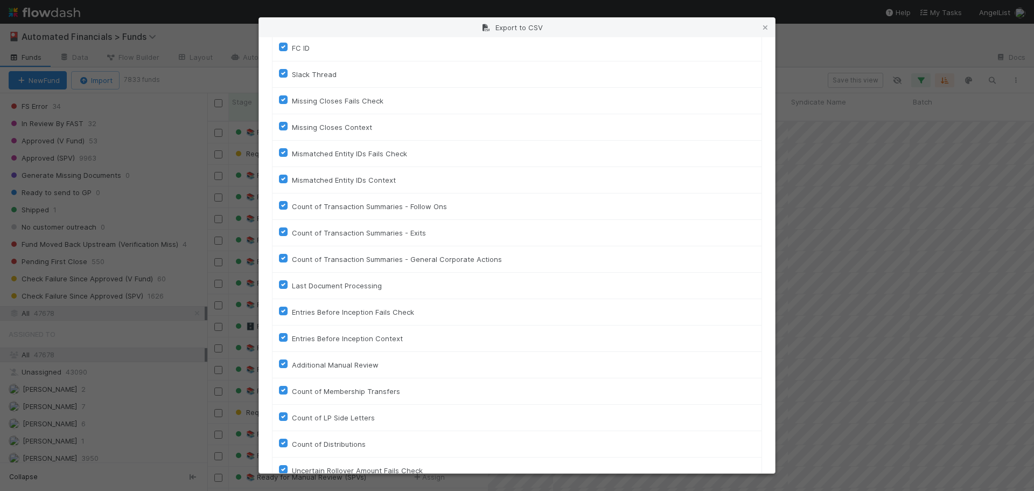
scroll to position [2406, 0]
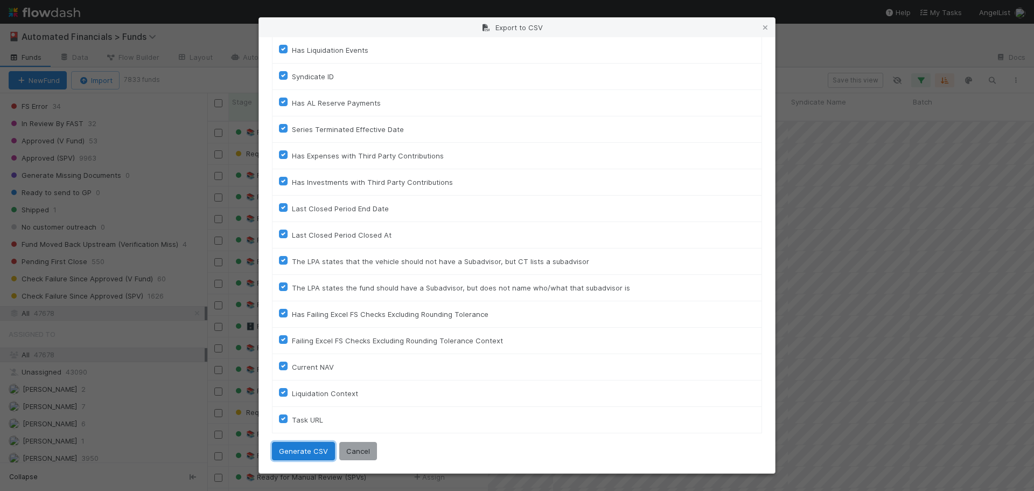
click at [297, 457] on button "Generate CSV" at bounding box center [303, 451] width 63 height 18
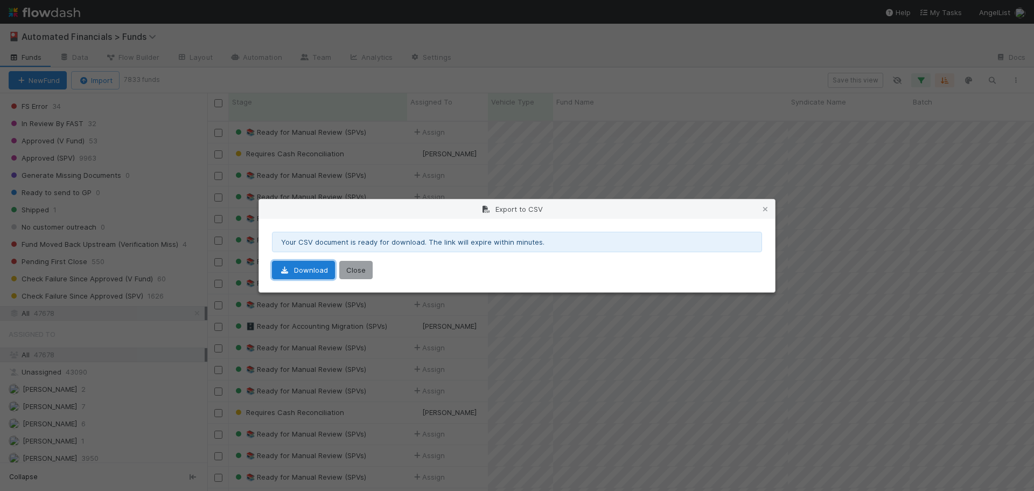
click at [310, 266] on link "Download" at bounding box center [303, 270] width 63 height 18
click at [349, 277] on button "Close" at bounding box center [355, 270] width 33 height 18
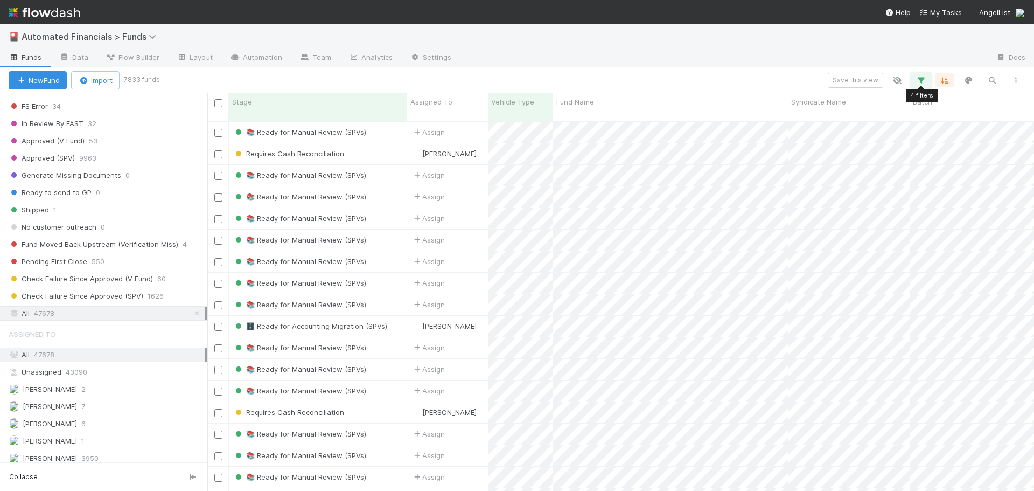
click at [918, 79] on icon "button" at bounding box center [921, 80] width 11 height 10
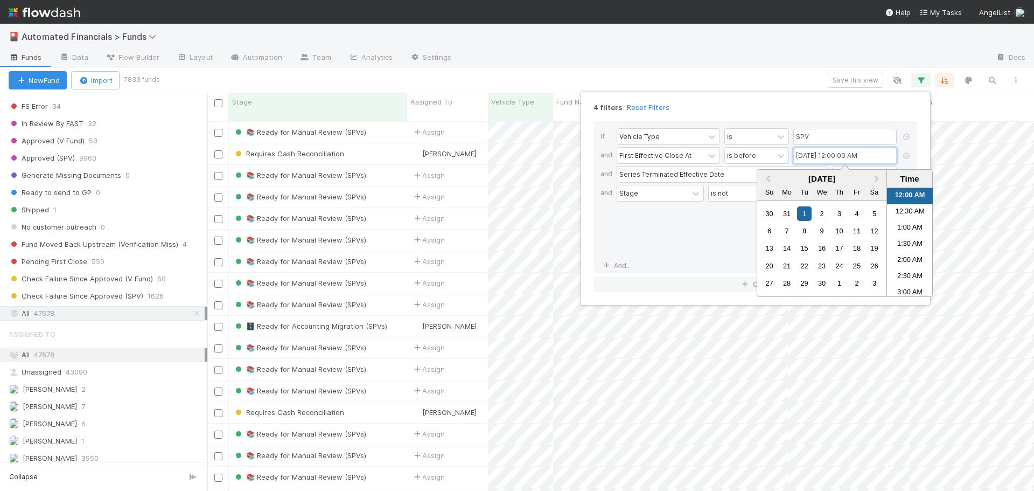
click at [813, 157] on input "[DATE] 12:00:00 AM" at bounding box center [844, 156] width 103 height 16
click at [877, 179] on span "Next Month" at bounding box center [877, 179] width 0 height 12
click at [878, 180] on button "Next Month" at bounding box center [877, 179] width 17 height 17
click at [877, 179] on span "Next Month" at bounding box center [877, 179] width 0 height 12
click at [804, 217] on div "1" at bounding box center [804, 213] width 15 height 15
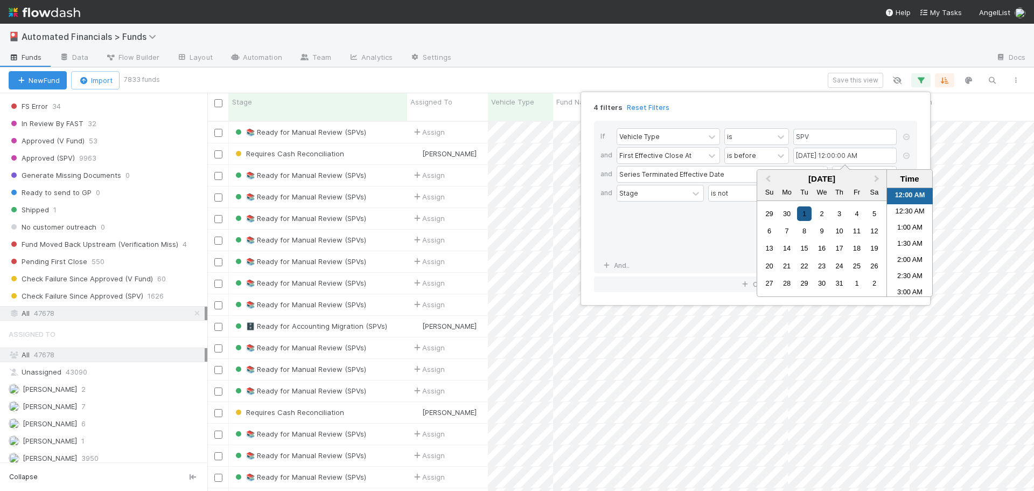
type input "[DATE] 12:00:00 AM"
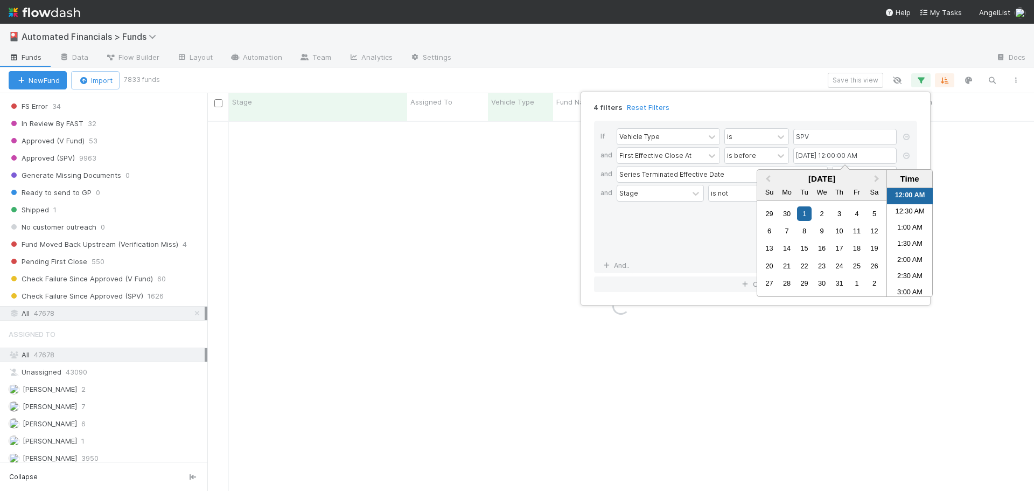
click at [773, 108] on div "4 filters Reset Filters" at bounding box center [755, 104] width 340 height 16
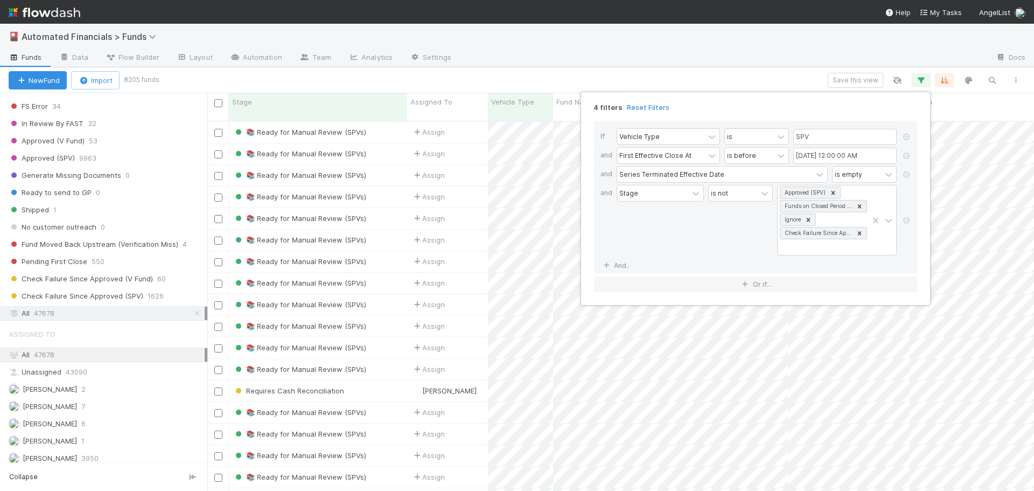
scroll to position [371, 819]
click at [787, 82] on div "4 filters Reset Filters If Vehicle Type is SPV and First Effective Close At is …" at bounding box center [517, 245] width 1034 height 491
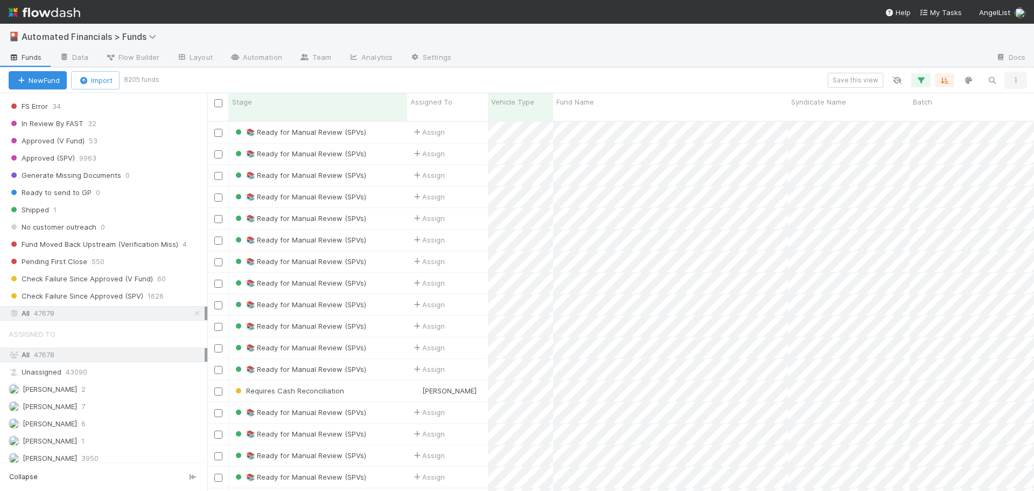
click at [1013, 79] on icon "button" at bounding box center [1015, 80] width 11 height 6
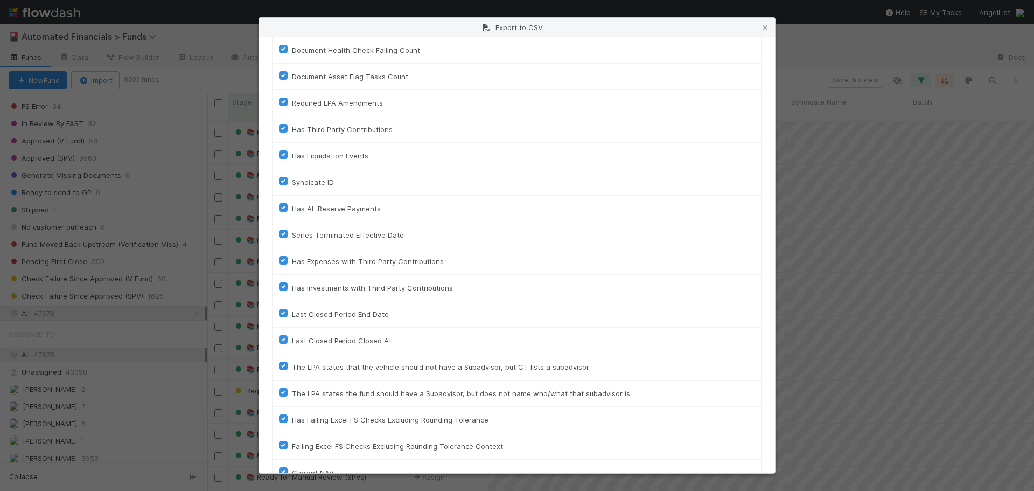
scroll to position [2406, 0]
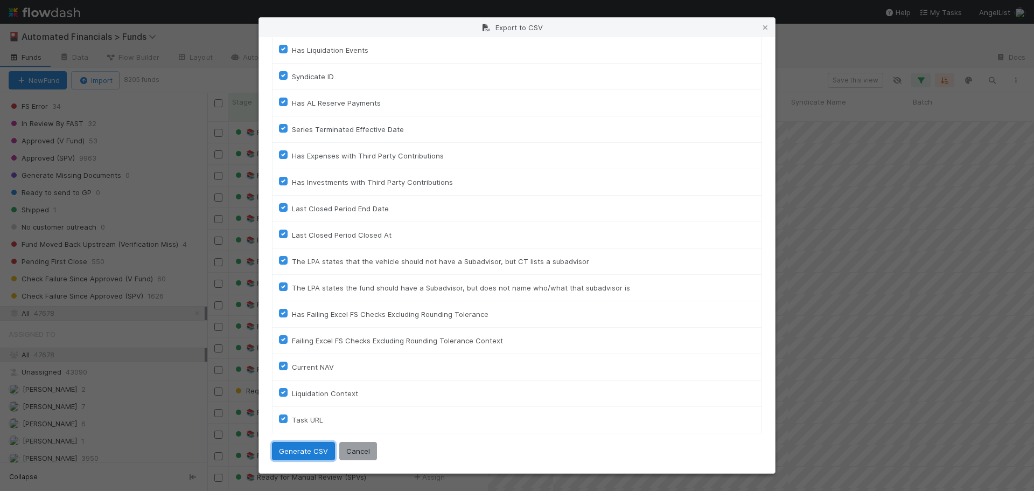
click at [296, 449] on button "Generate CSV" at bounding box center [303, 451] width 63 height 18
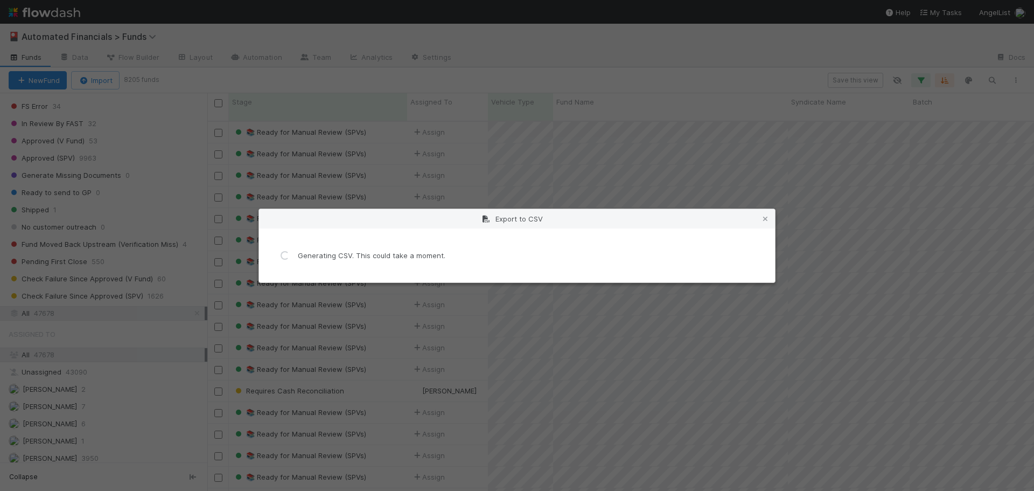
scroll to position [0, 0]
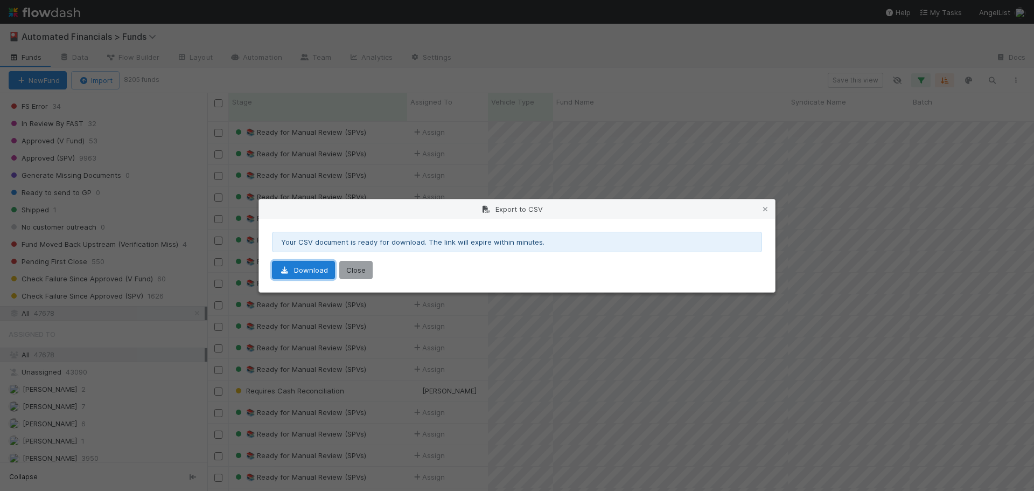
click at [311, 274] on link "Download" at bounding box center [303, 270] width 63 height 18
click at [766, 211] on icon at bounding box center [765, 209] width 11 height 7
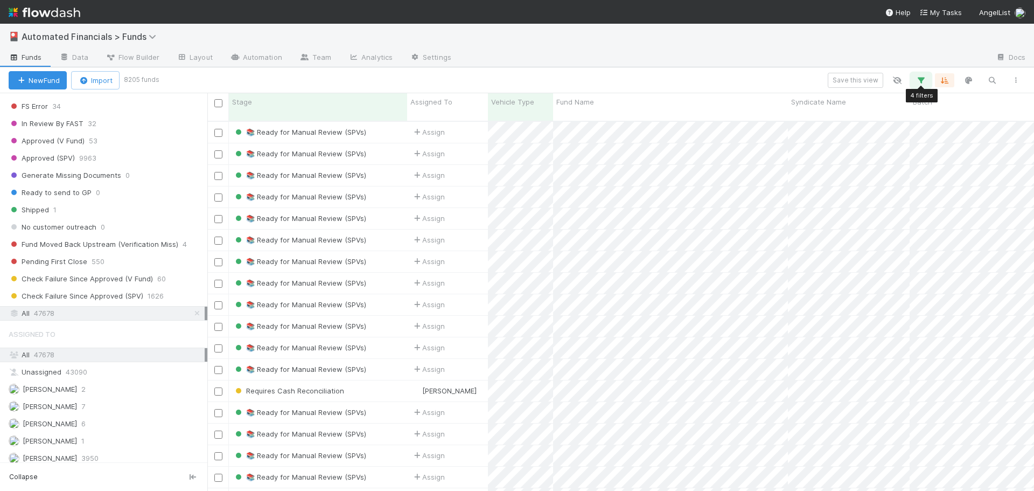
click at [919, 81] on icon "button" at bounding box center [921, 80] width 11 height 10
